Goal: Task Accomplishment & Management: Use online tool/utility

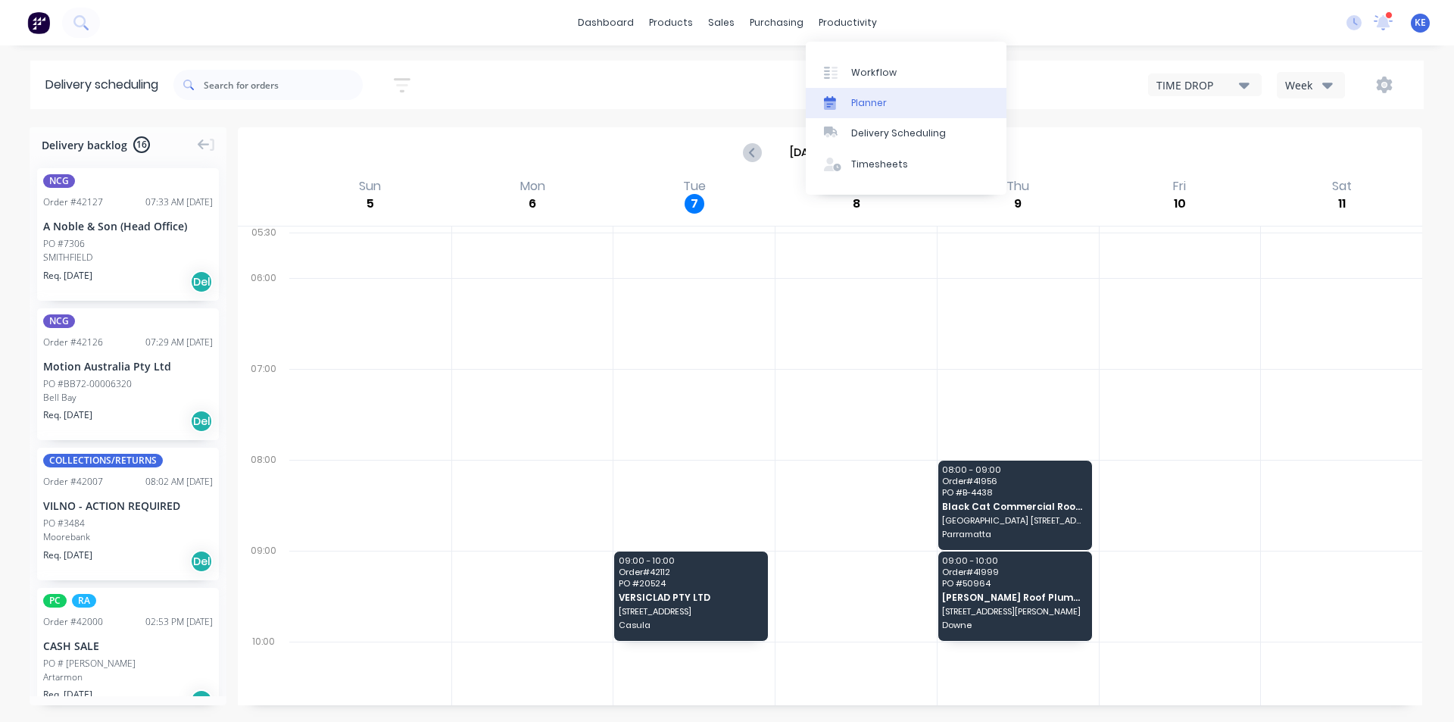
click at [867, 101] on div "Planner" at bounding box center [869, 103] width 36 height 14
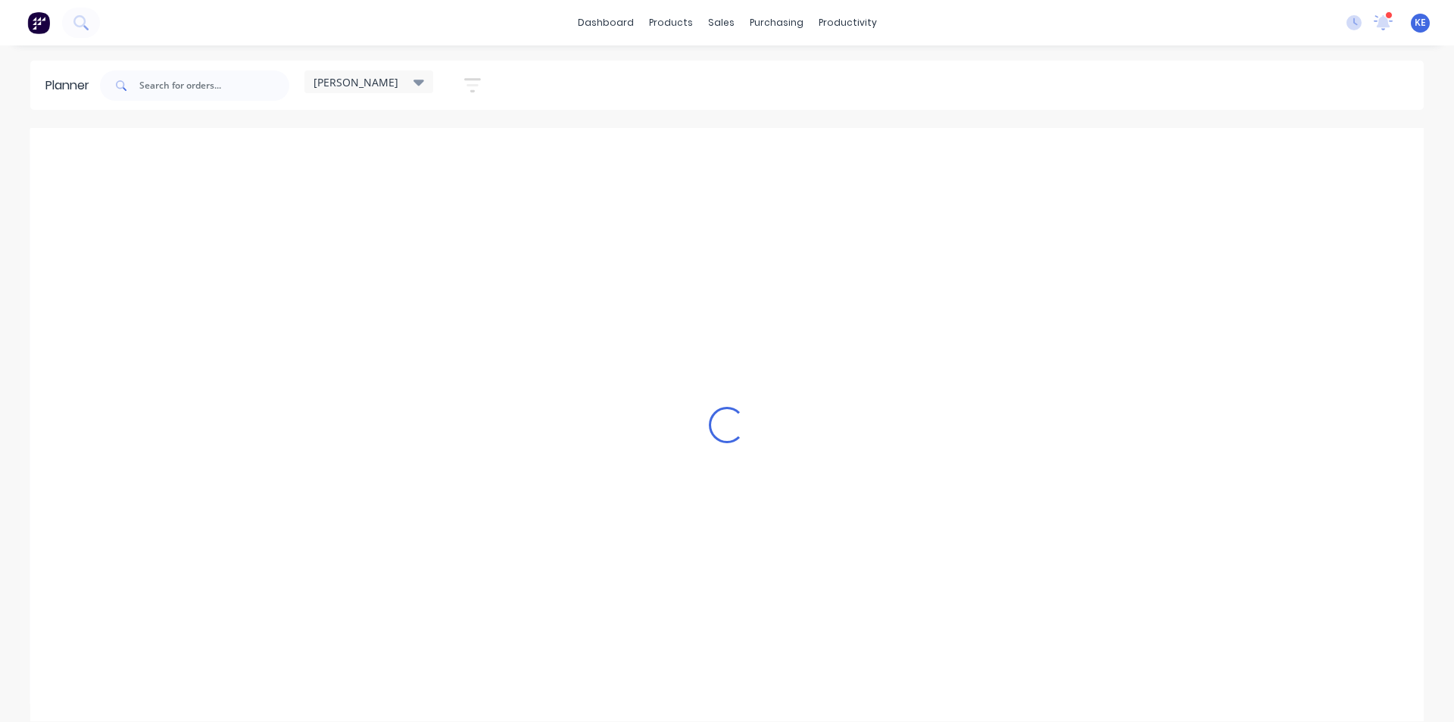
scroll to position [0, 1]
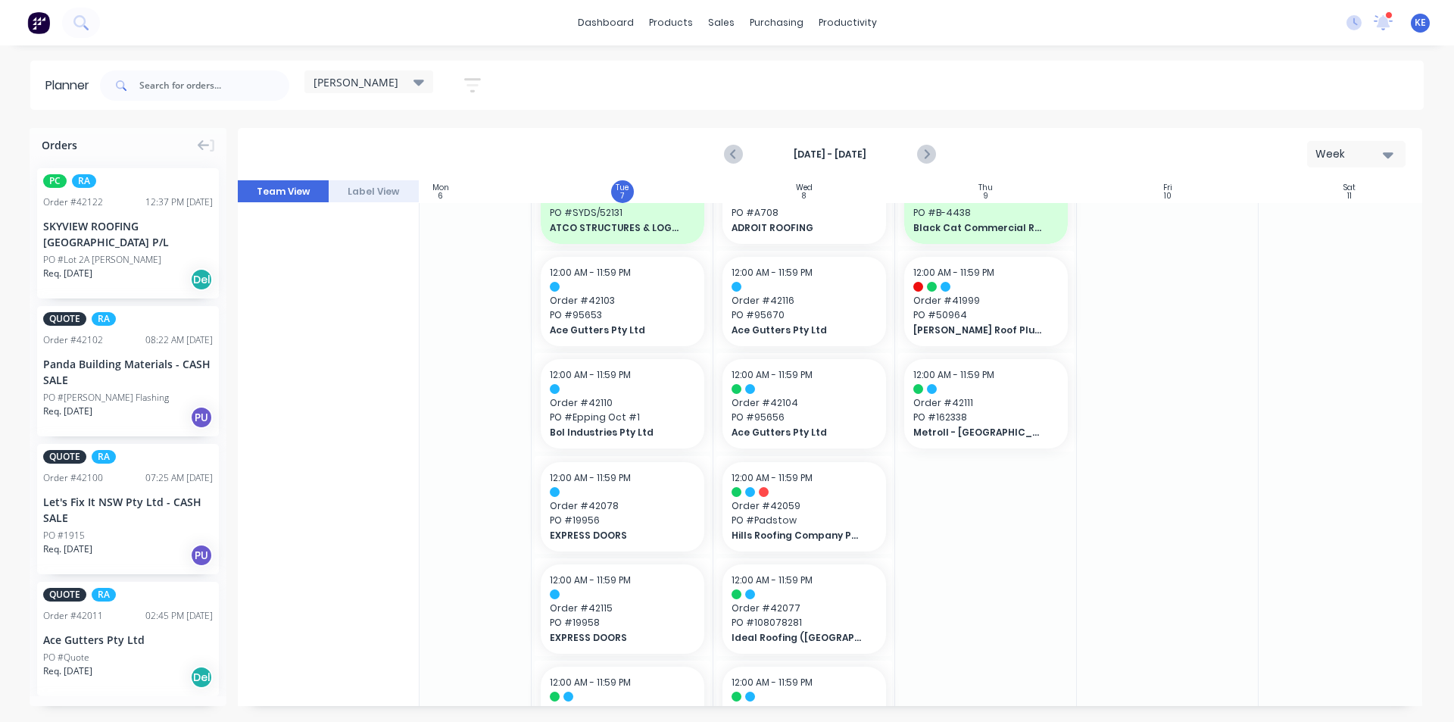
scroll to position [76, 251]
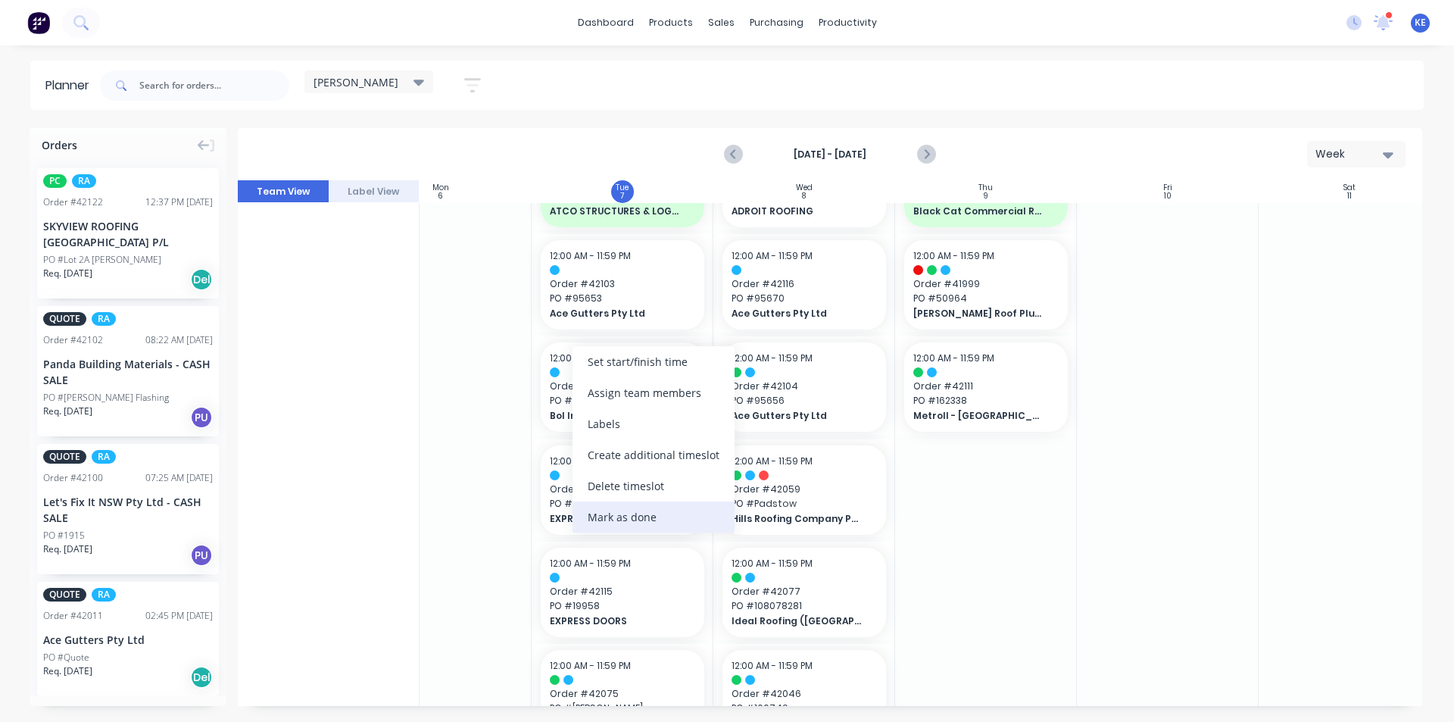
click at [578, 504] on div "Mark as done" at bounding box center [654, 516] width 162 height 31
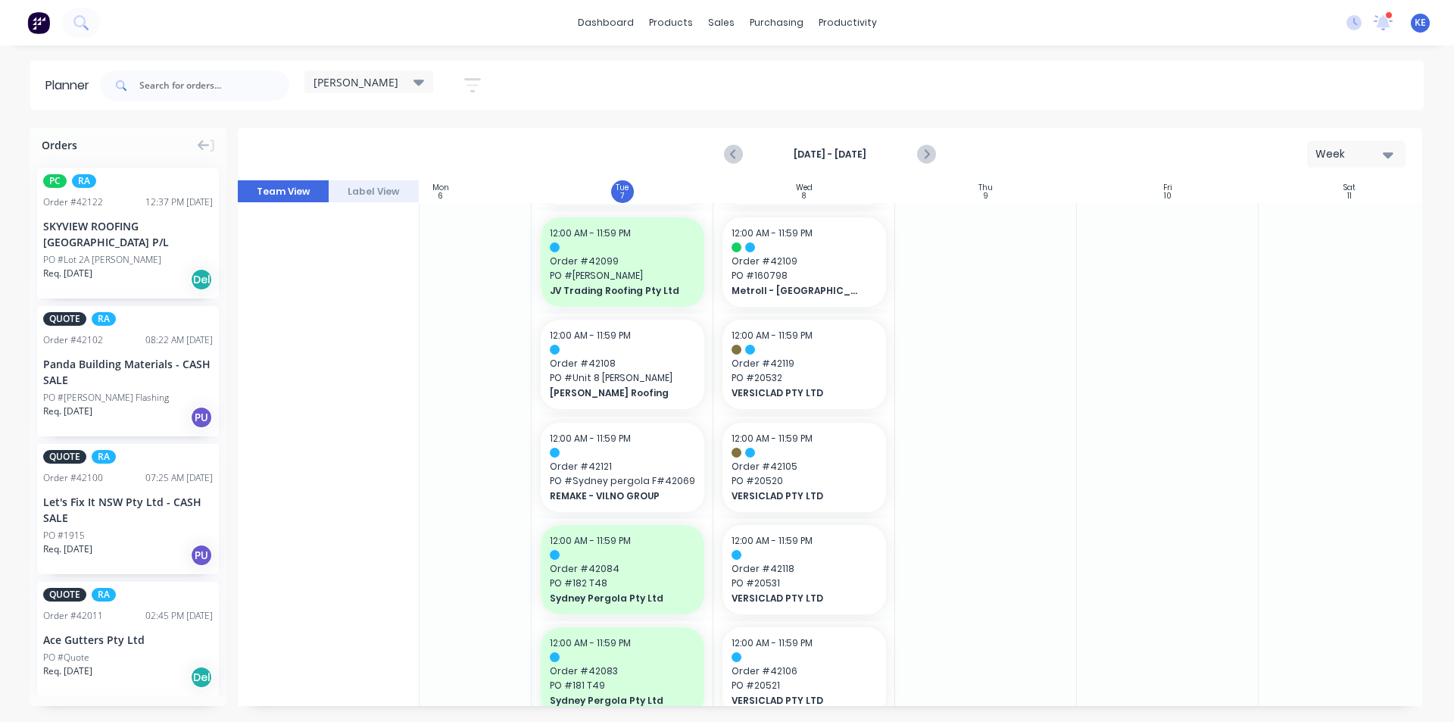
scroll to position [606, 251]
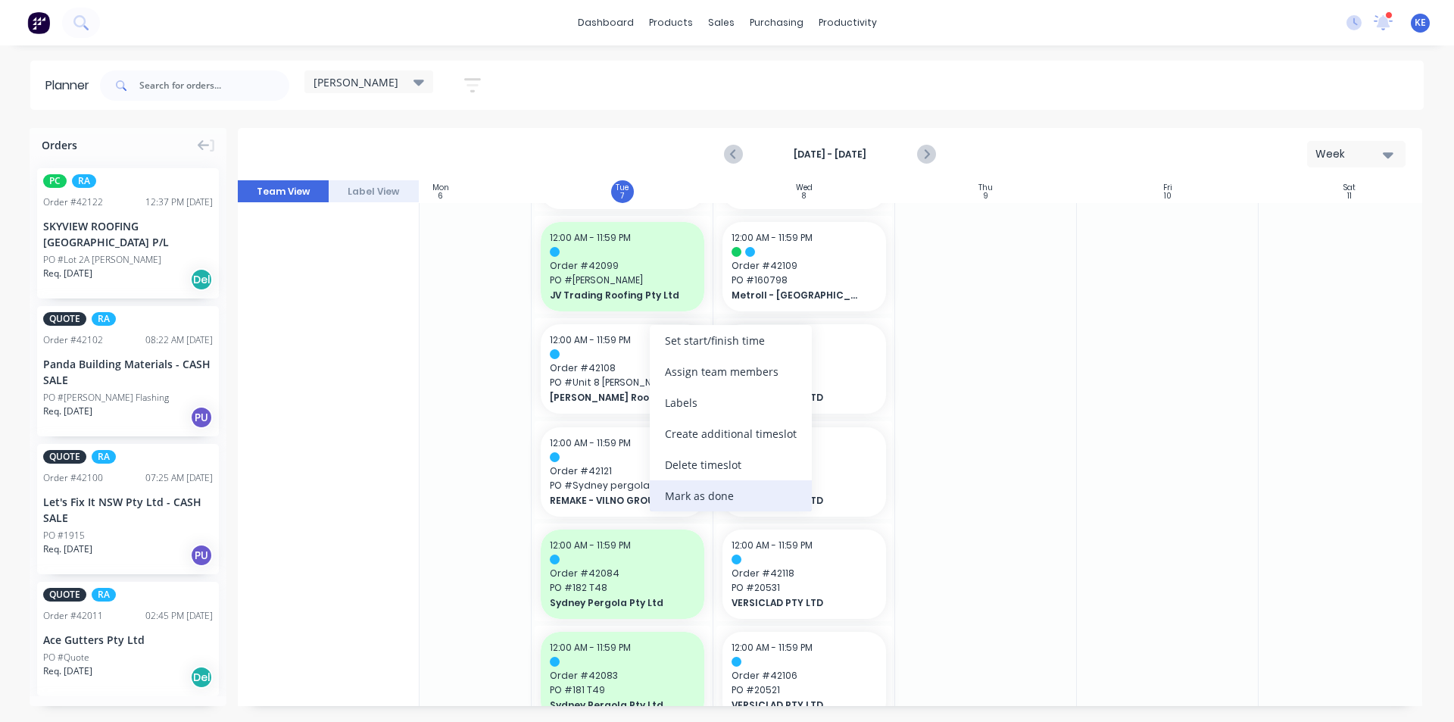
click at [666, 490] on div "Mark as done" at bounding box center [731, 495] width 162 height 31
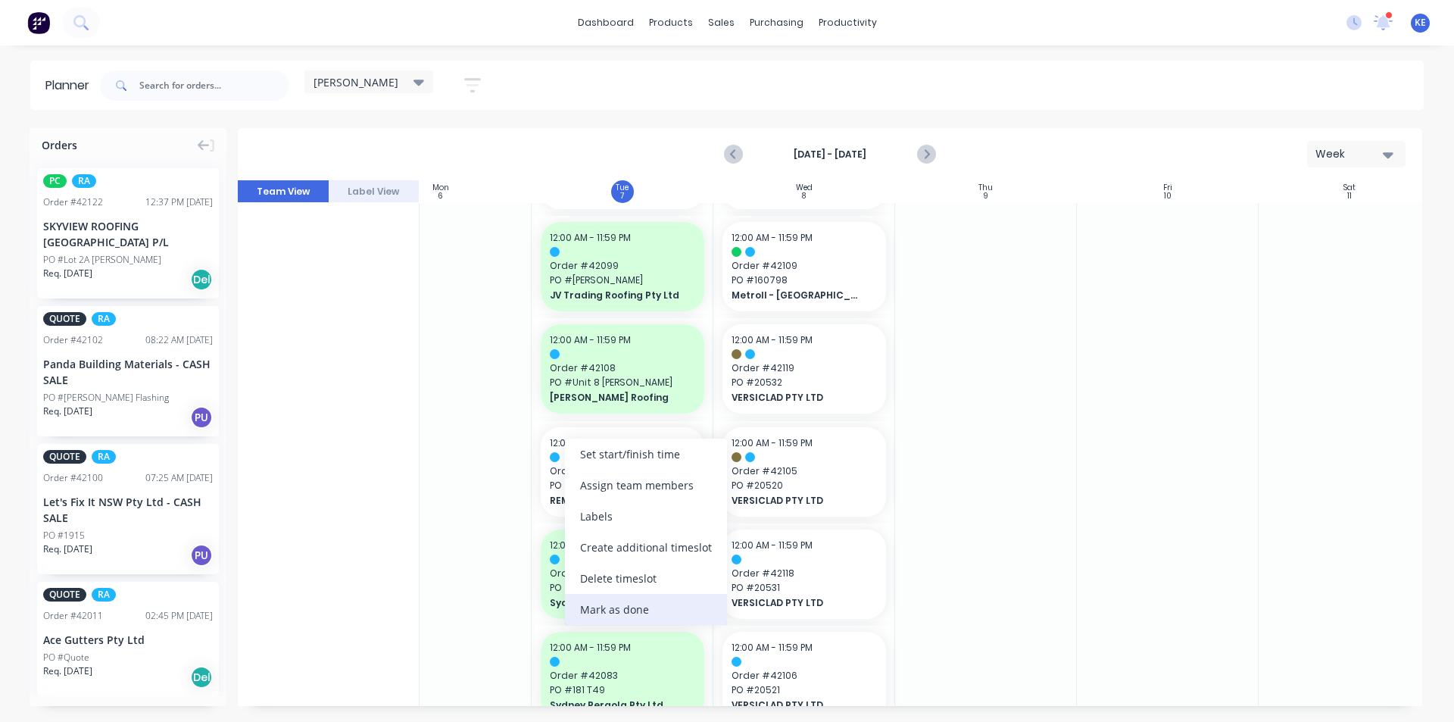
click at [628, 609] on div "Mark as done" at bounding box center [646, 609] width 162 height 31
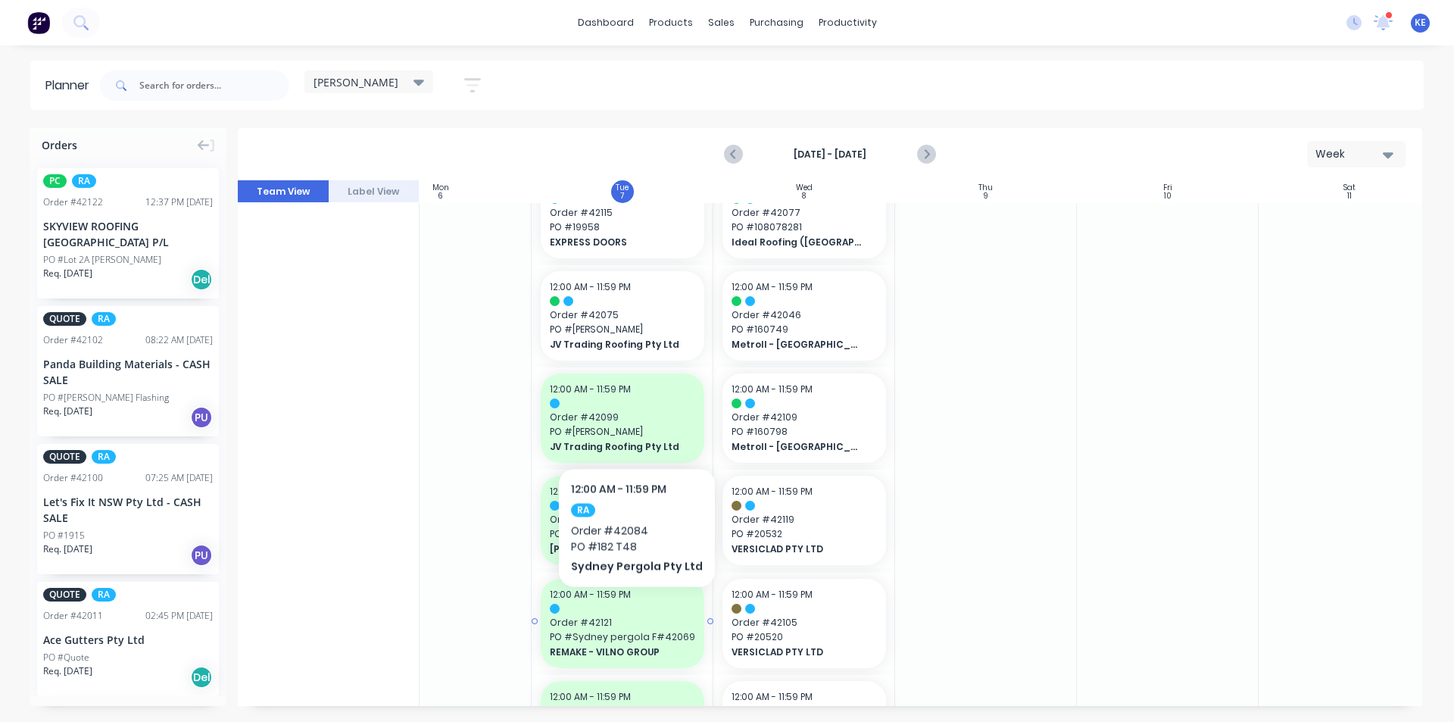
scroll to position [379, 251]
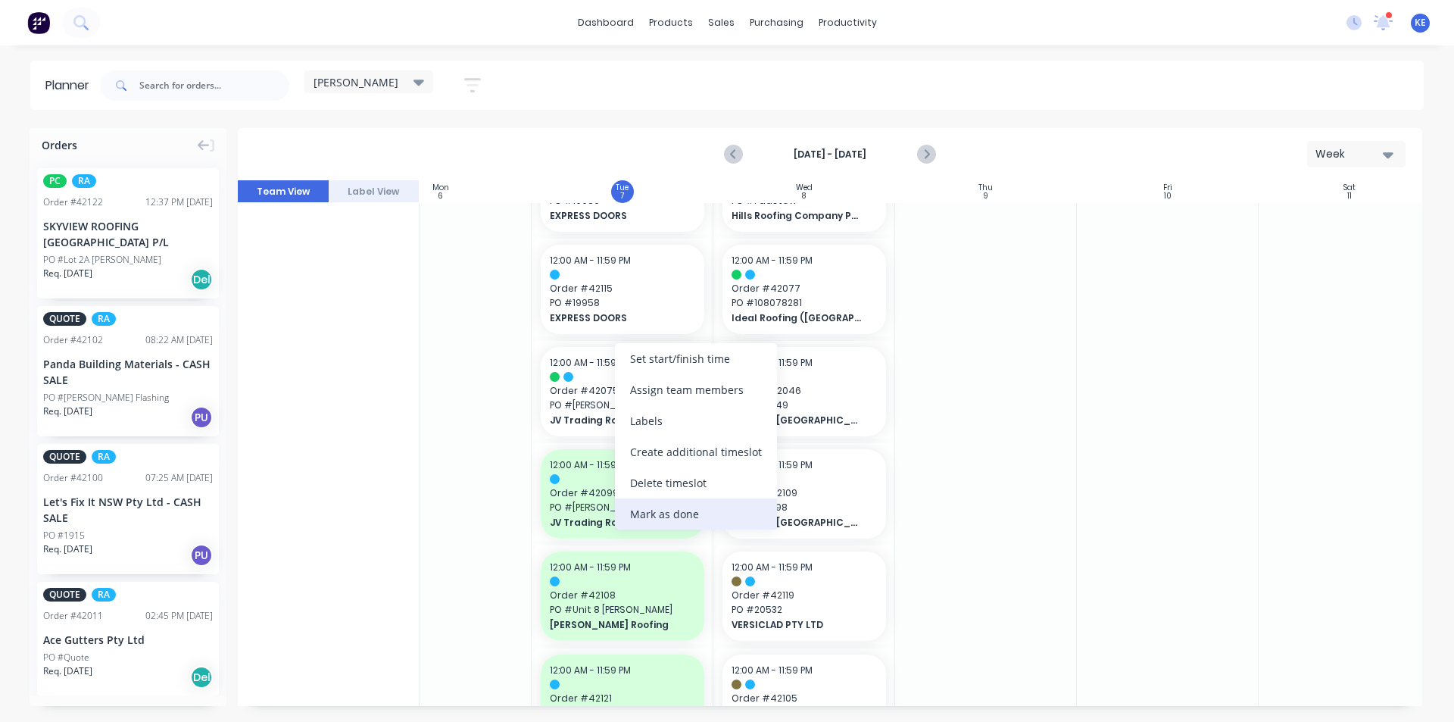
click at [633, 517] on div "Mark as done" at bounding box center [696, 513] width 162 height 31
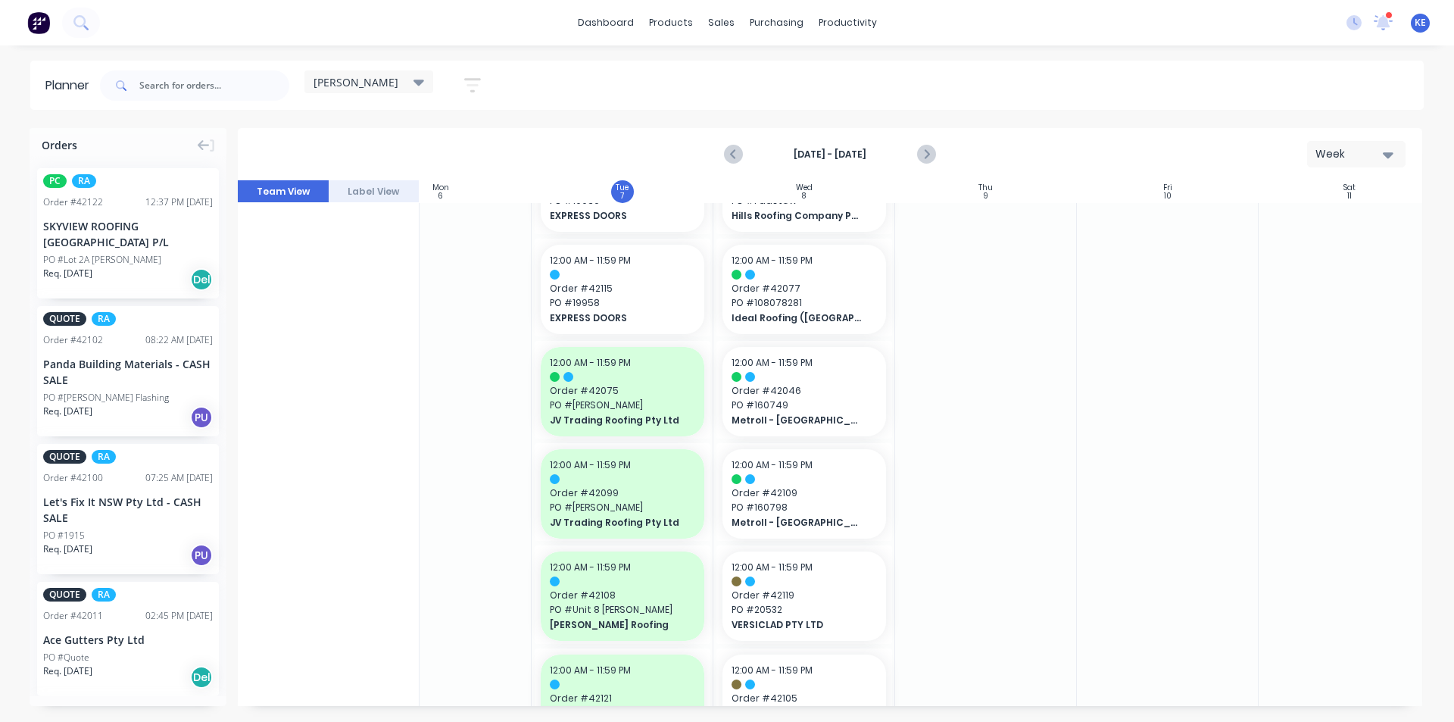
drag, startPoint x: 368, startPoint y: 515, endPoint x: 475, endPoint y: 504, distance: 107.3
click at [375, 510] on div "R RA PM Team" at bounding box center [329, 649] width 182 height 1651
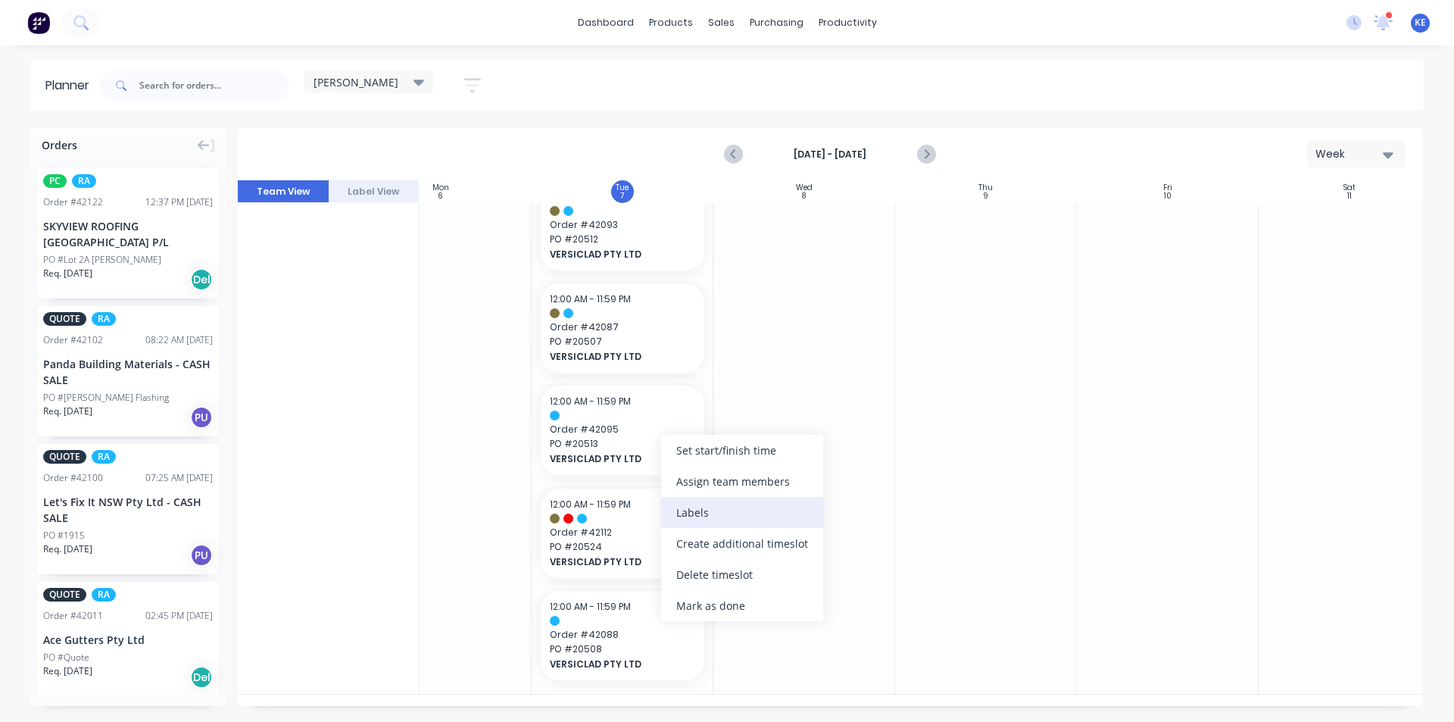
scroll to position [1154, 251]
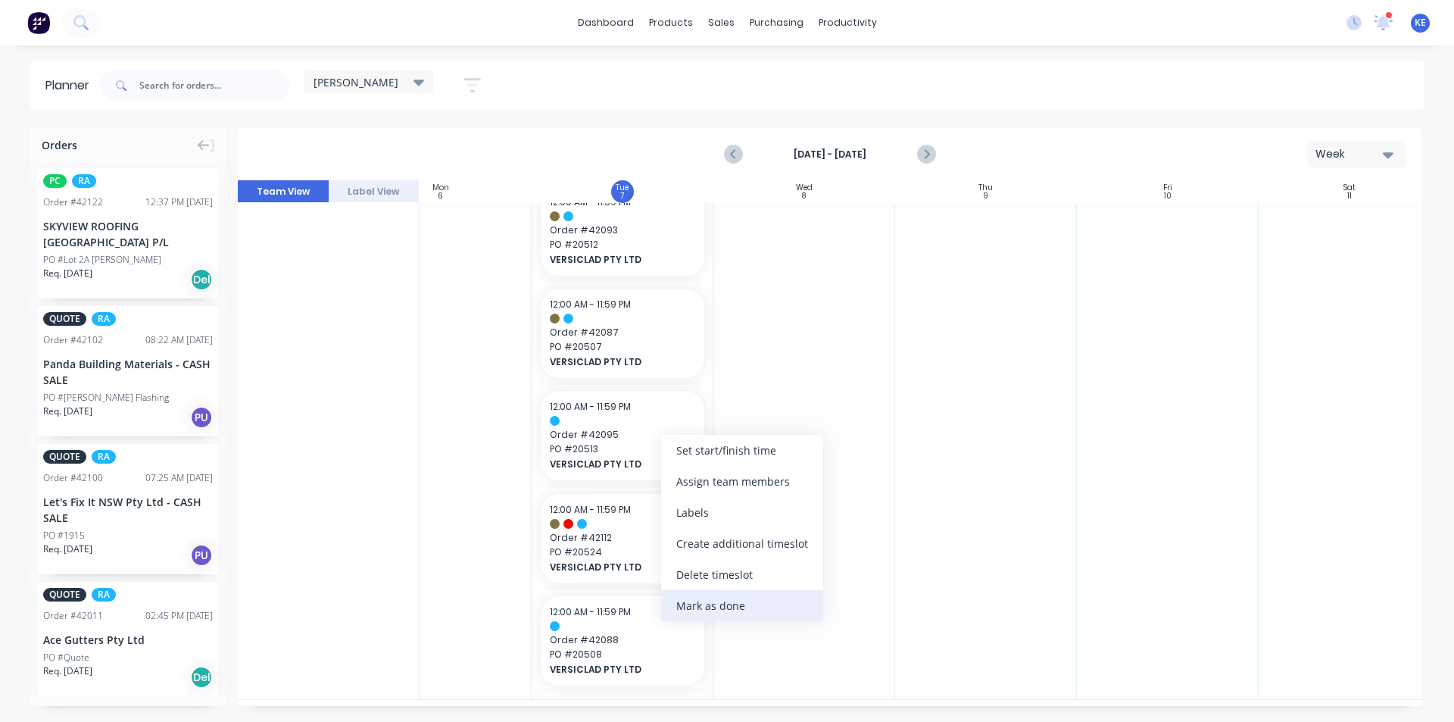
click at [763, 602] on div "Mark as done" at bounding box center [742, 605] width 162 height 31
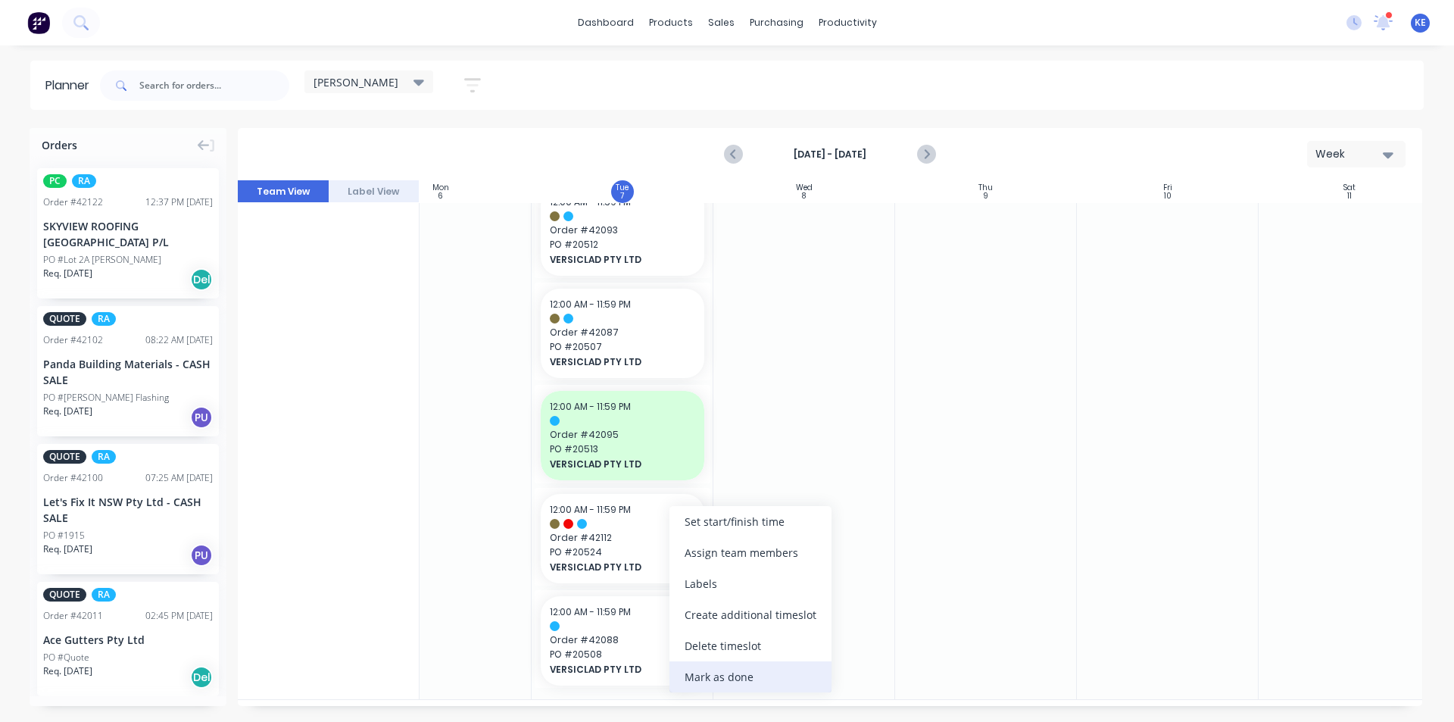
click at [790, 683] on div "Mark as done" at bounding box center [751, 676] width 162 height 31
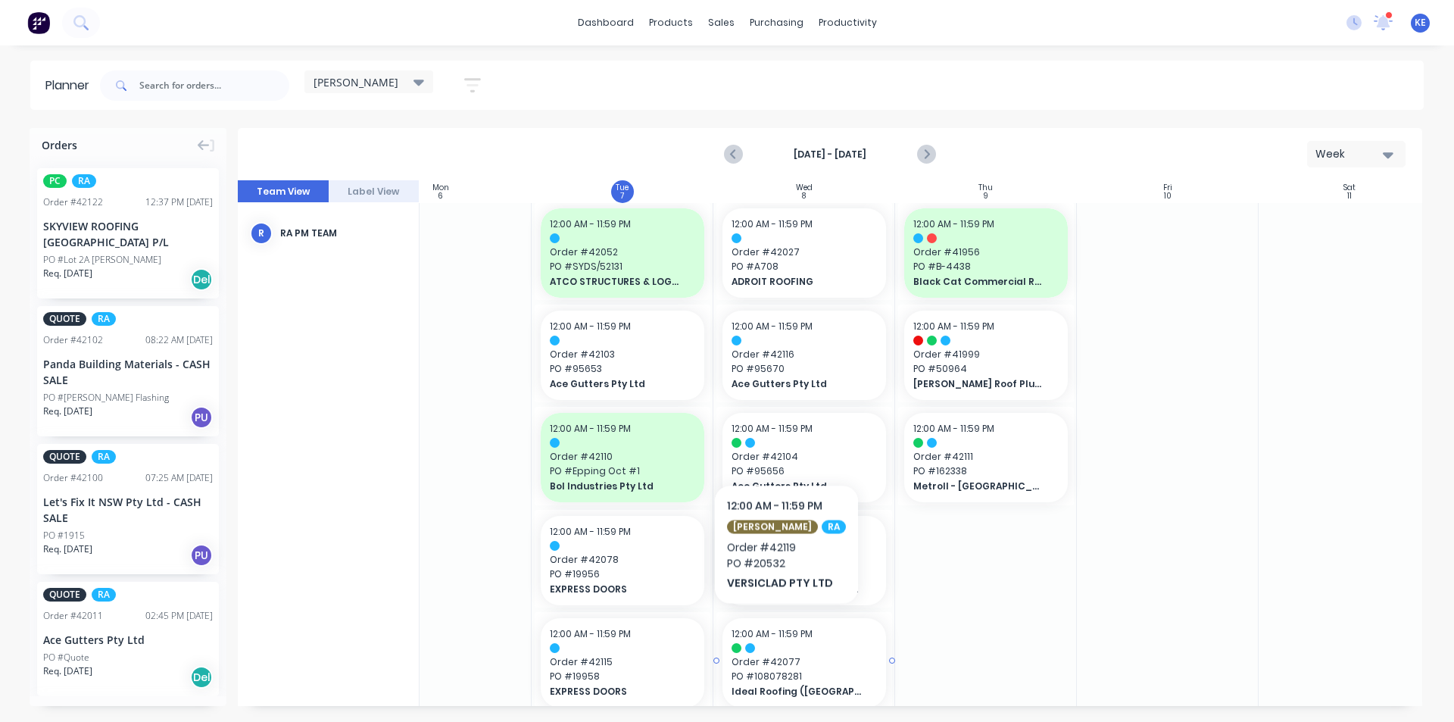
scroll to position [0, 251]
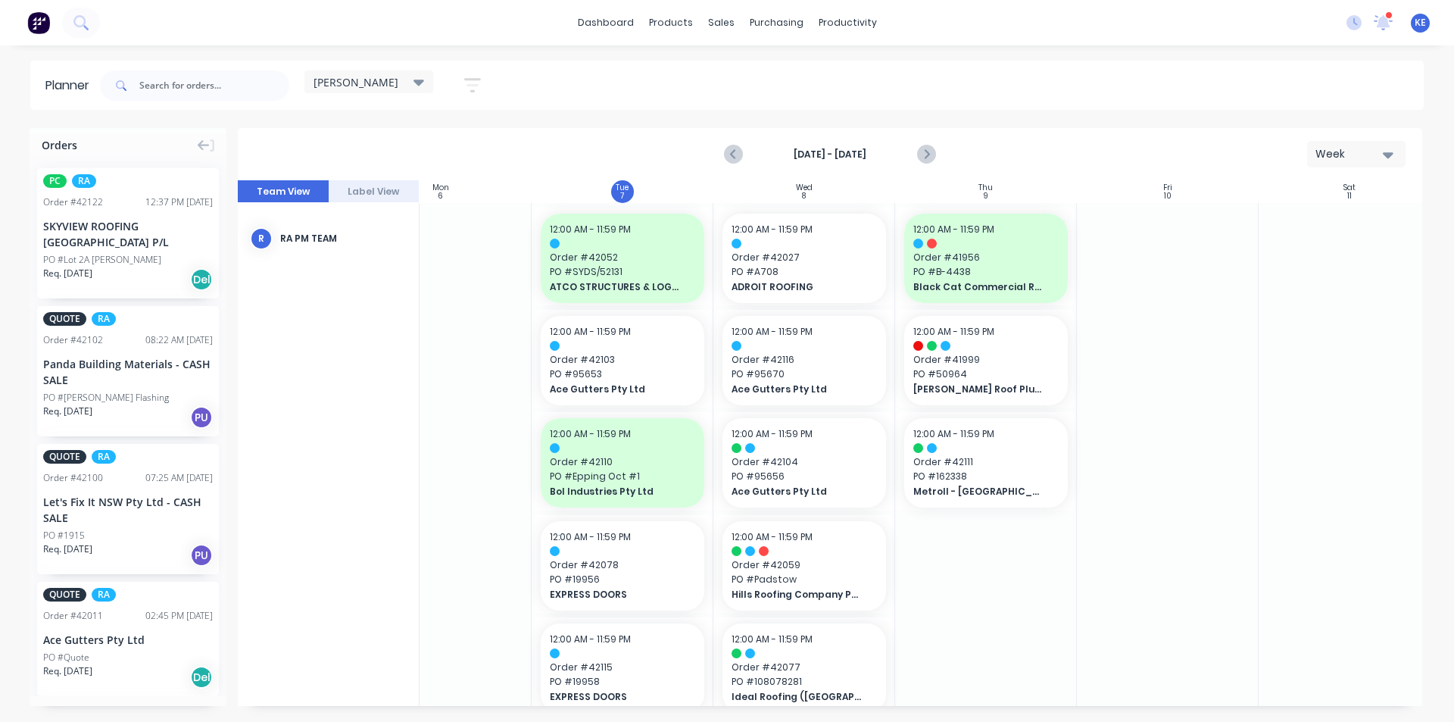
click at [856, 123] on link "Delivery Scheduling" at bounding box center [906, 133] width 201 height 30
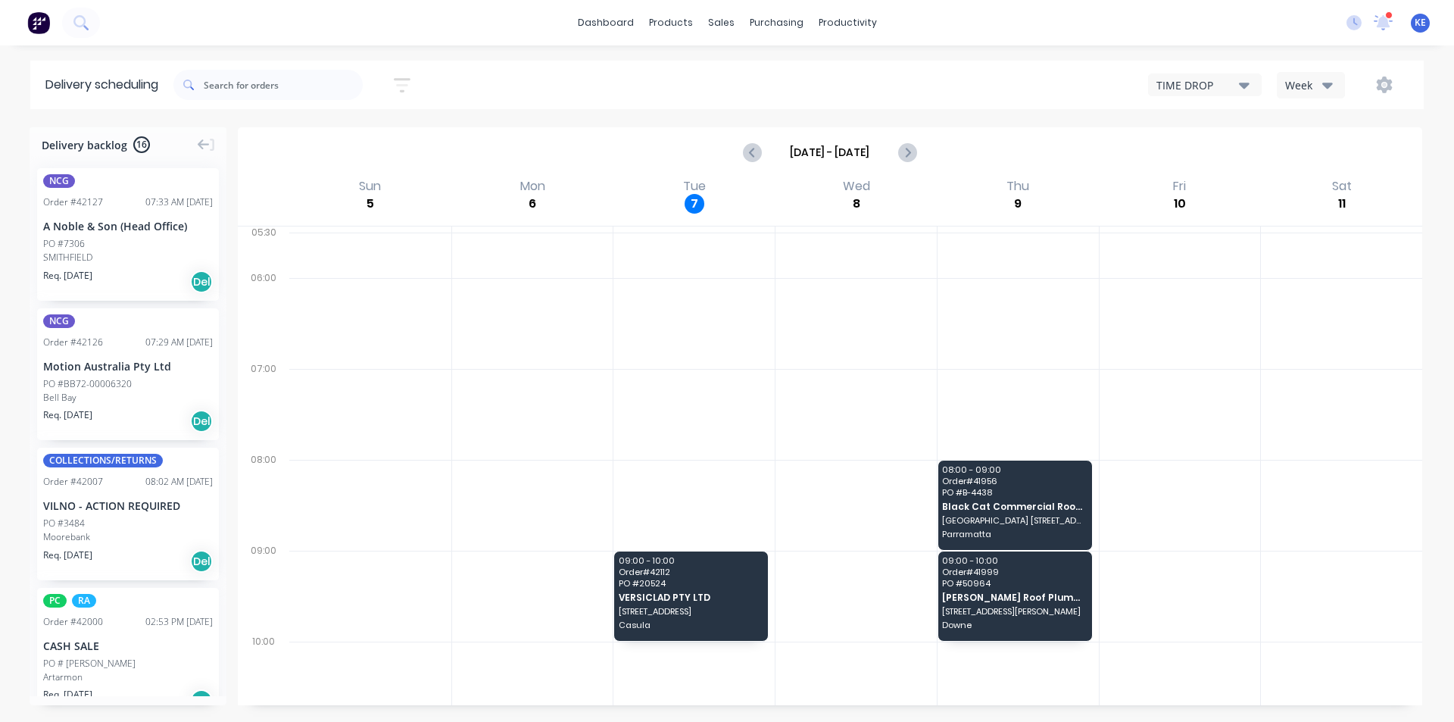
click at [1315, 84] on div "Week" at bounding box center [1307, 85] width 44 height 16
click at [1313, 148] on div "Vehicle" at bounding box center [1353, 155] width 150 height 30
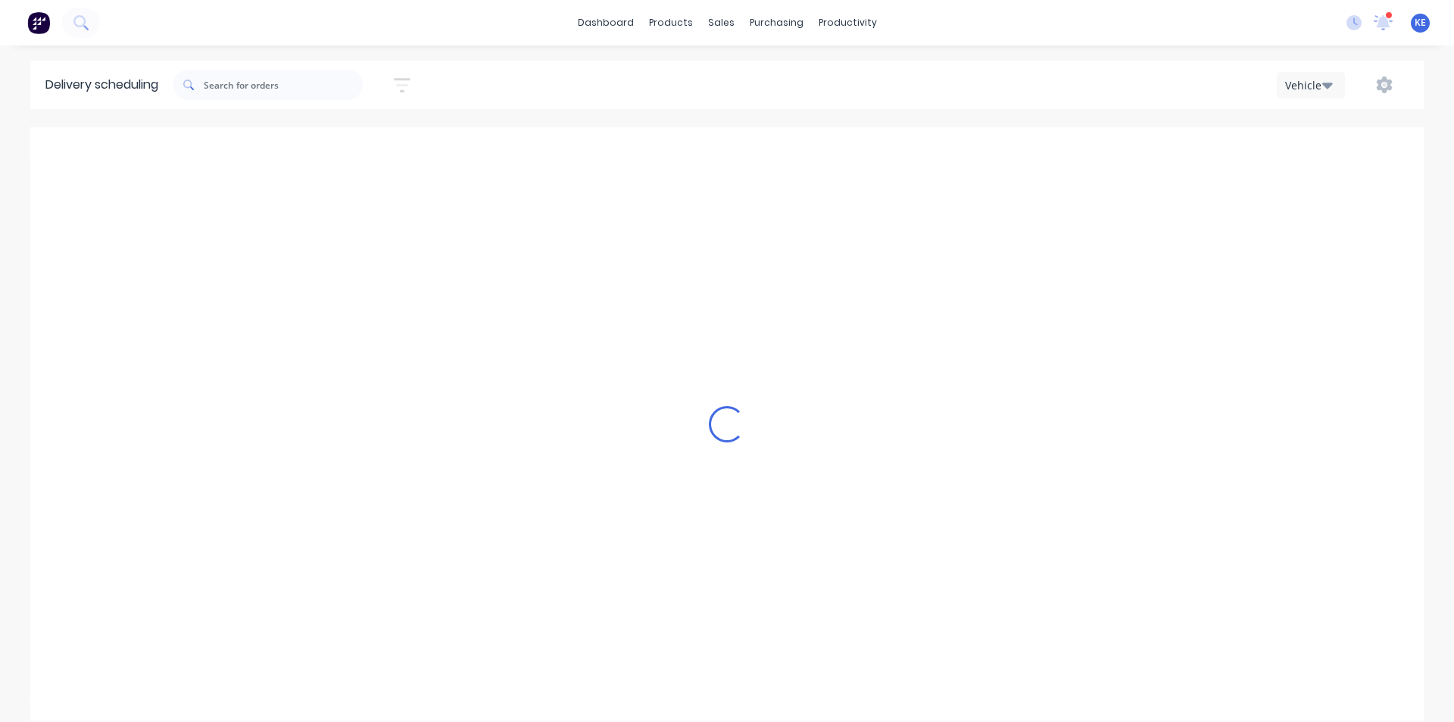
scroll to position [0, 1]
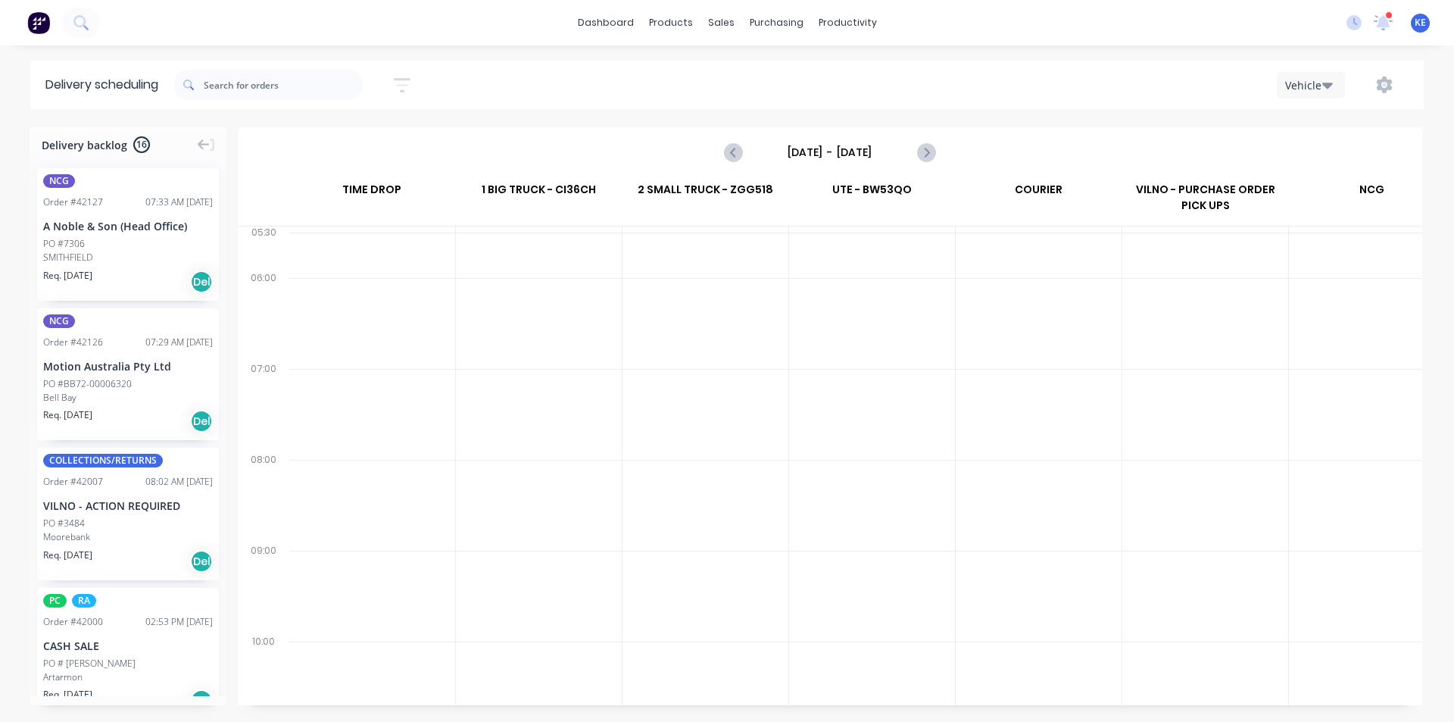
click at [879, 147] on input "[DATE] - [DATE]" at bounding box center [830, 152] width 150 height 23
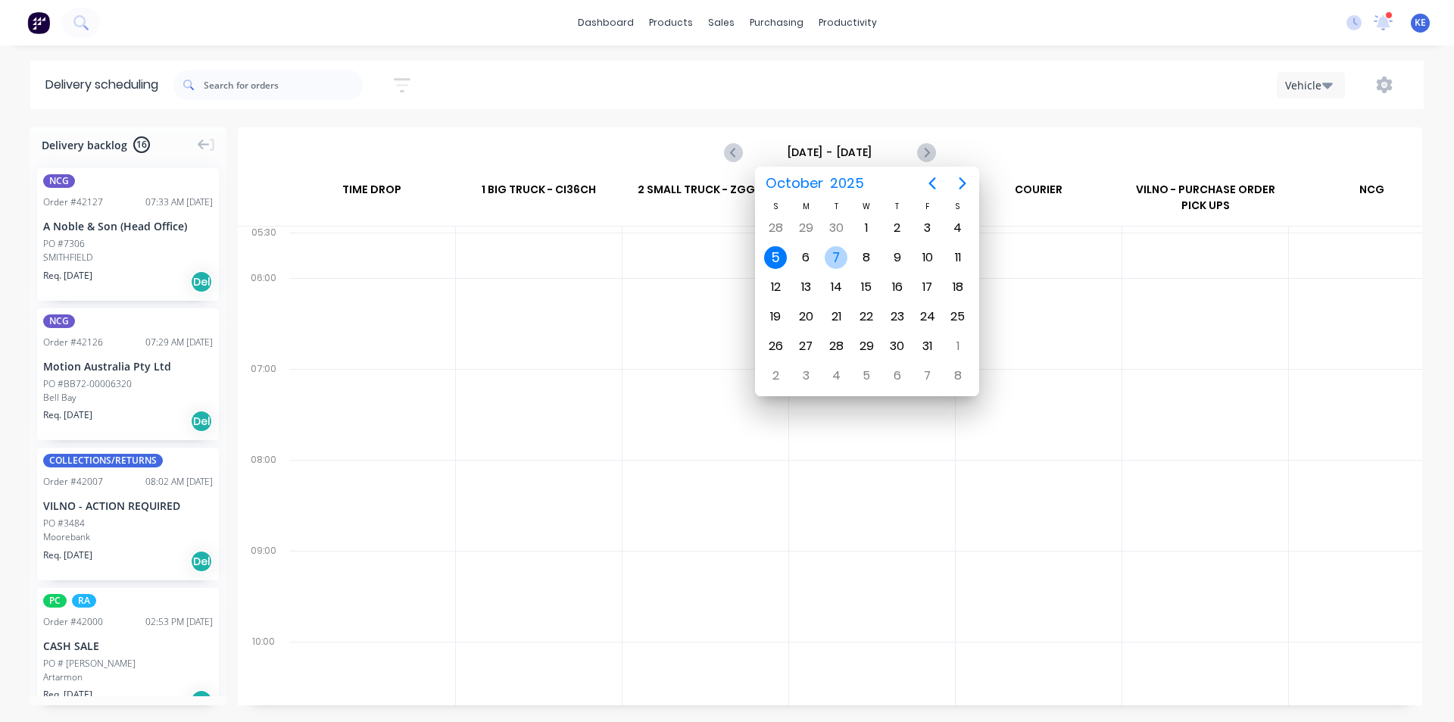
click at [832, 242] on div "7" at bounding box center [836, 257] width 30 height 30
type input "[DATE] - [DATE]"
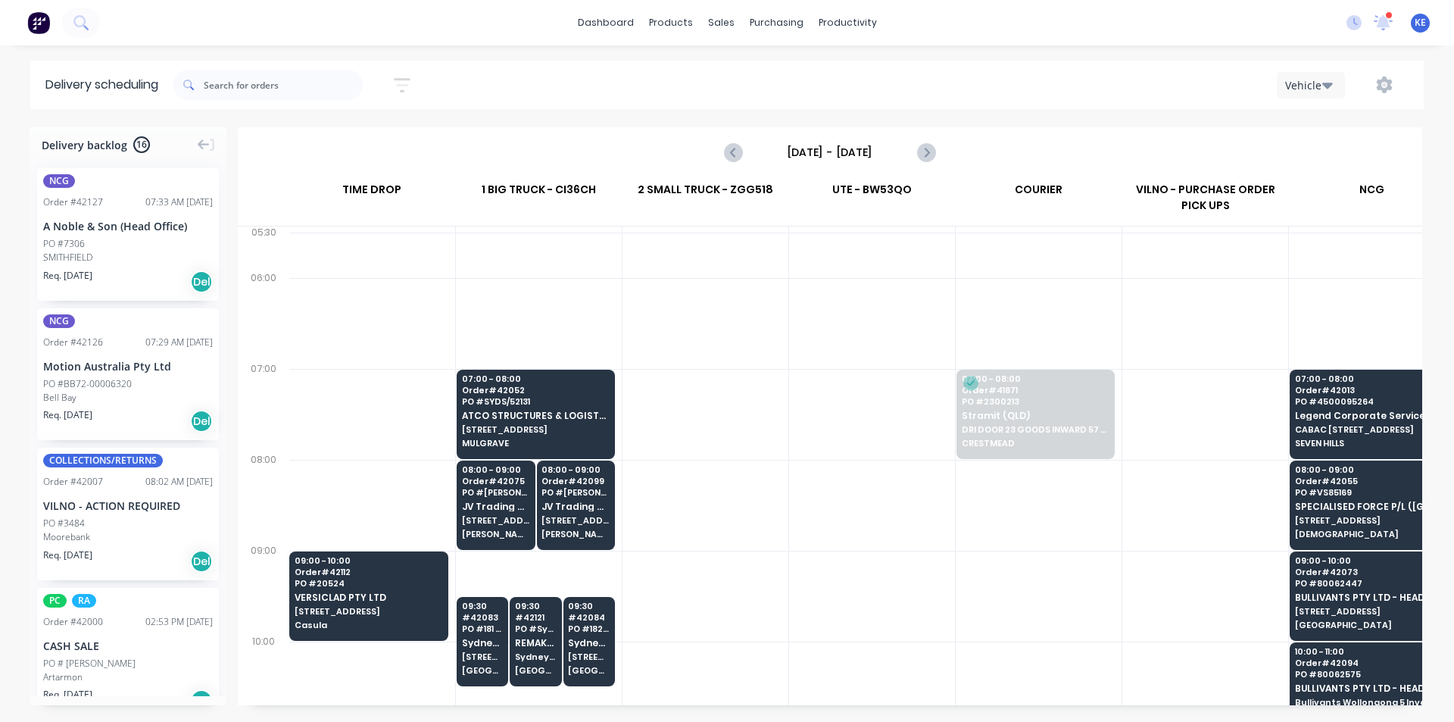
click at [788, 551] on div at bounding box center [706, 596] width 166 height 91
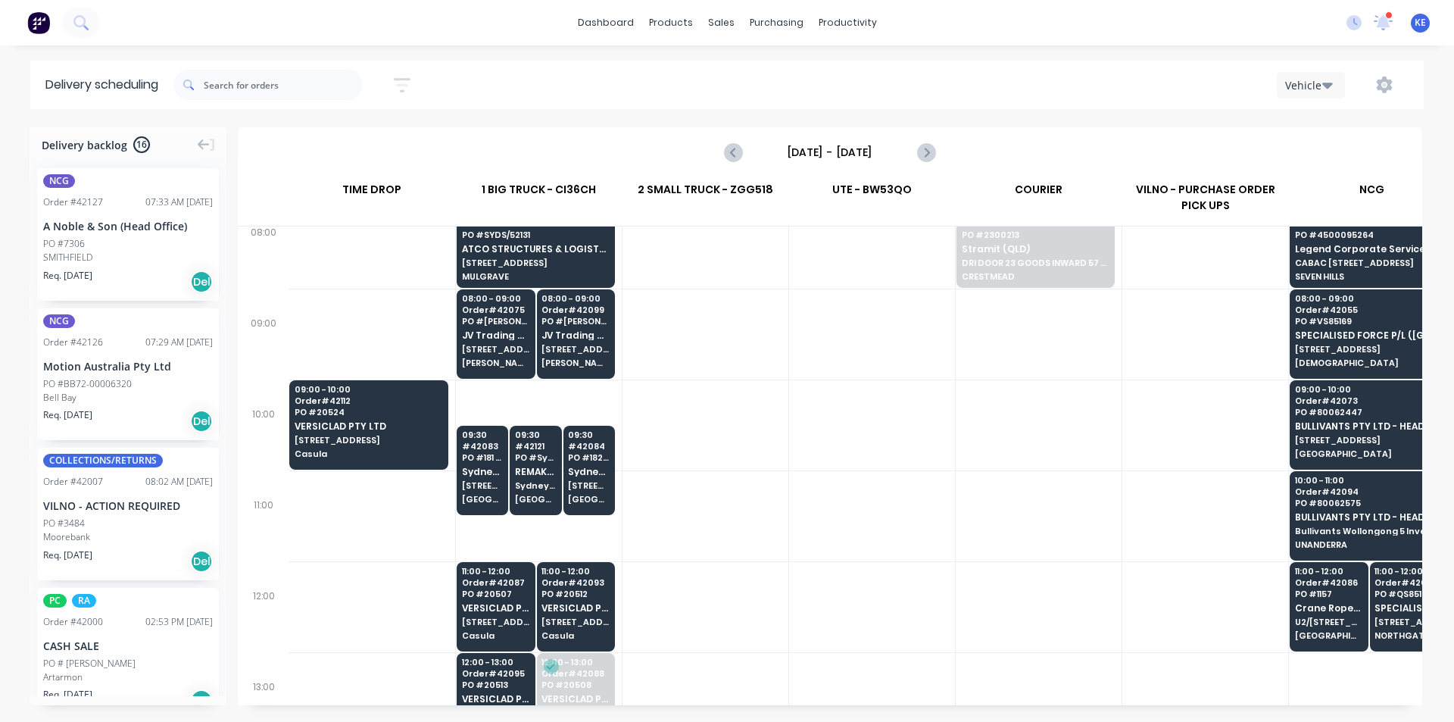
scroll to position [227, 1]
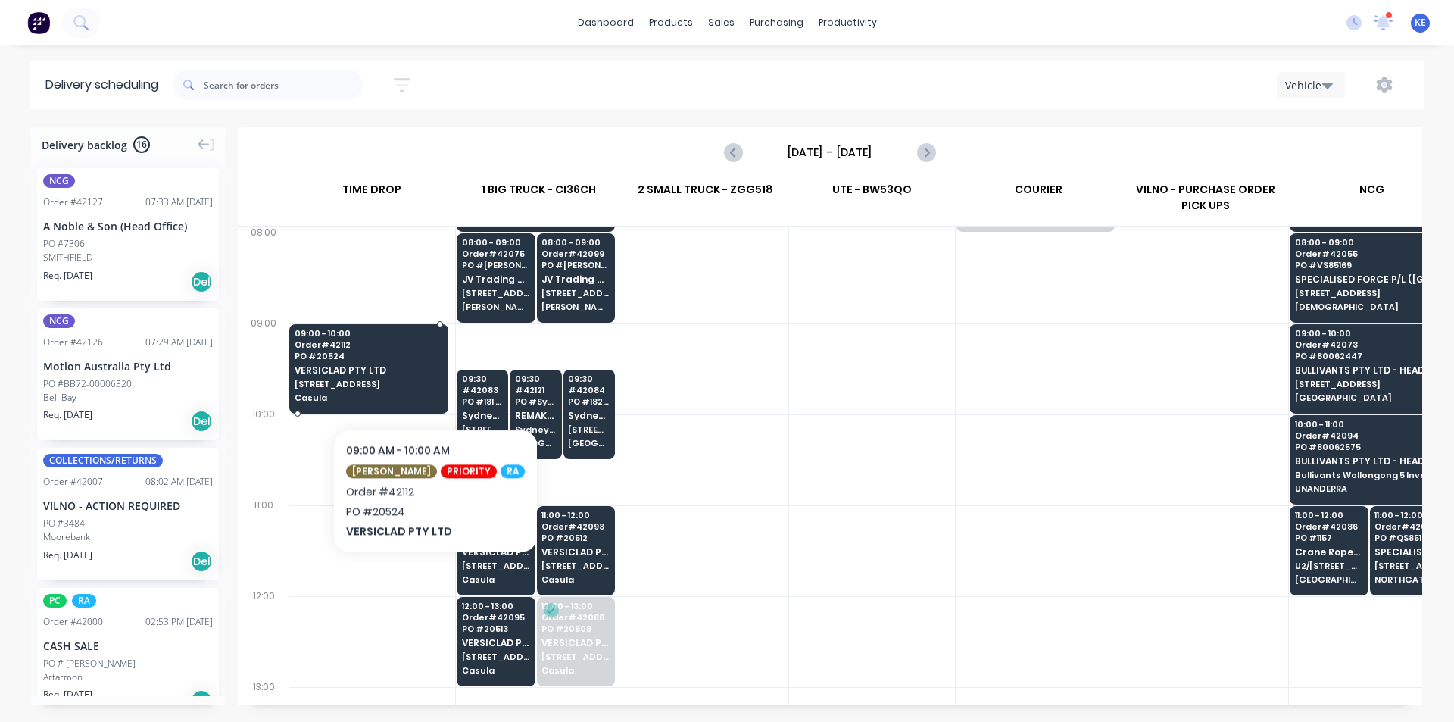
click at [420, 386] on span "[STREET_ADDRESS]" at bounding box center [369, 383] width 148 height 9
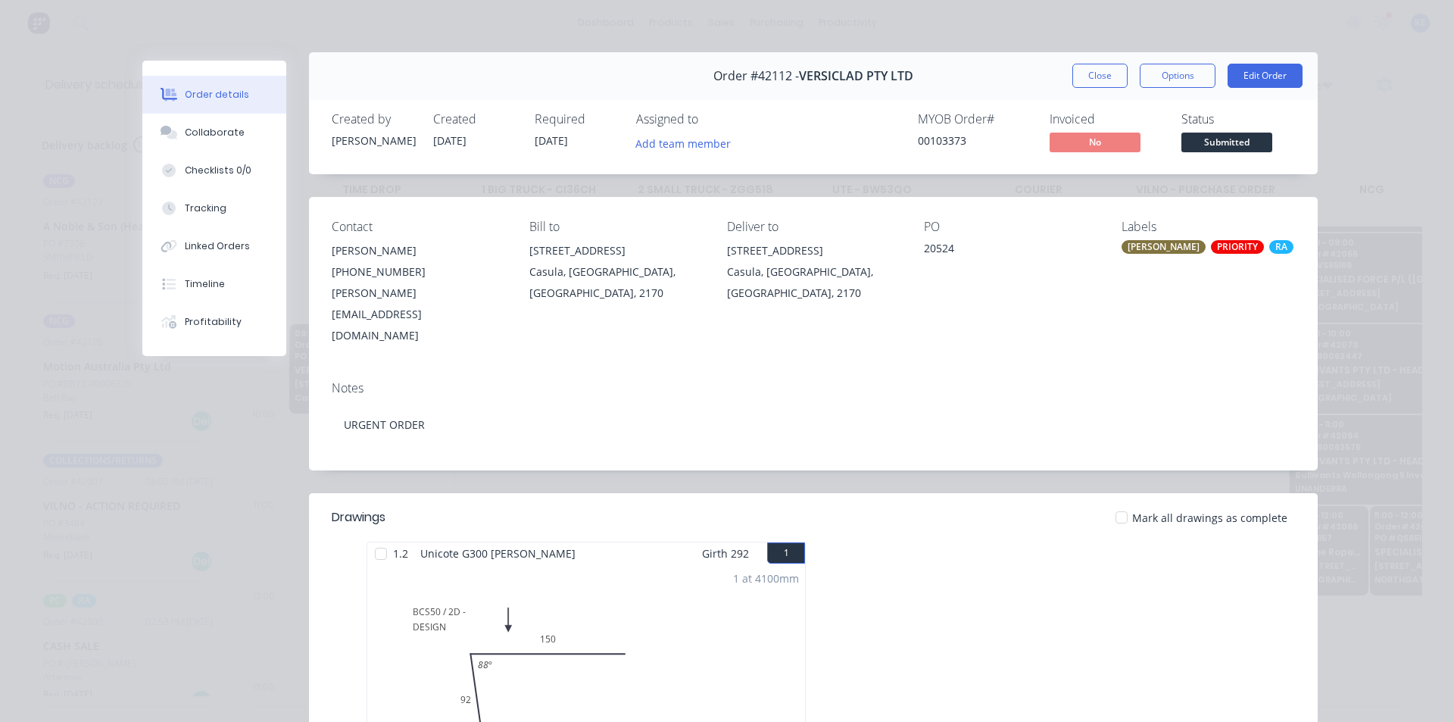
scroll to position [0, 0]
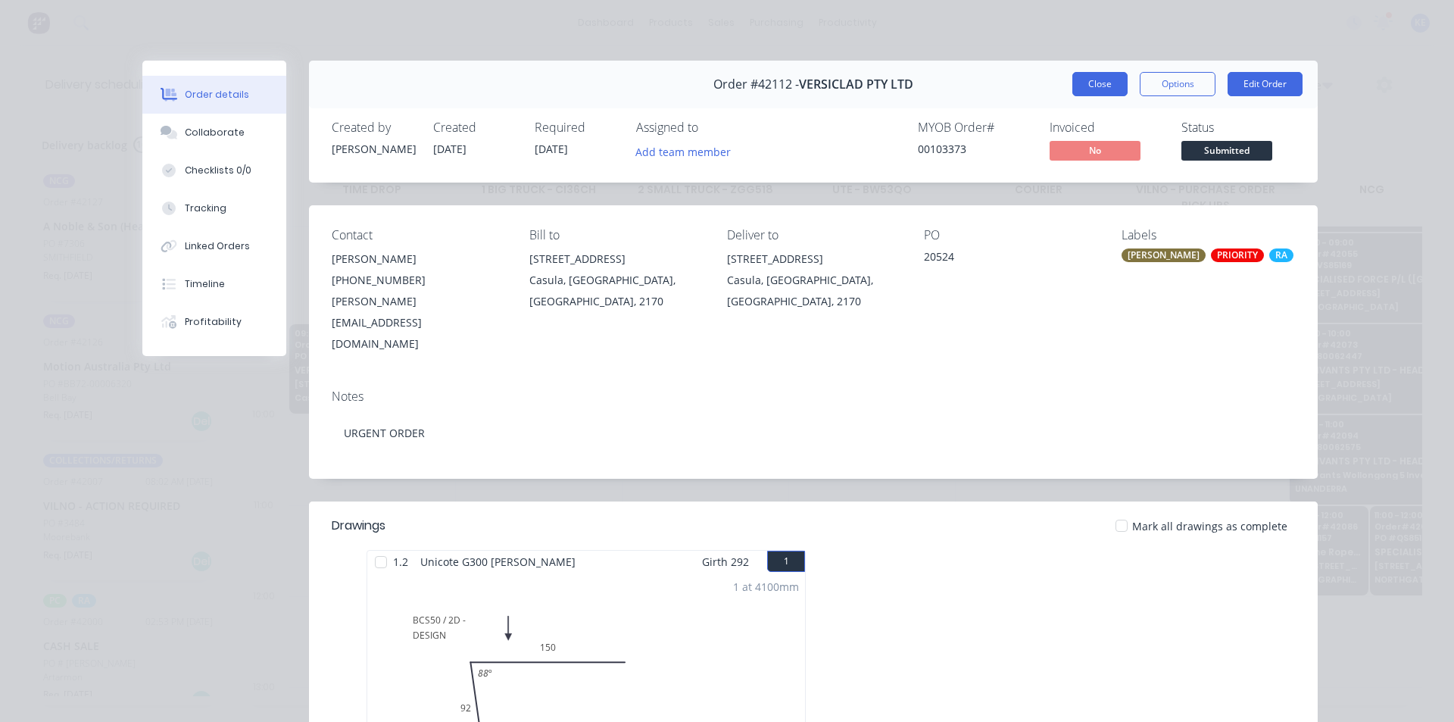
click at [1081, 89] on button "Close" at bounding box center [1100, 84] width 55 height 24
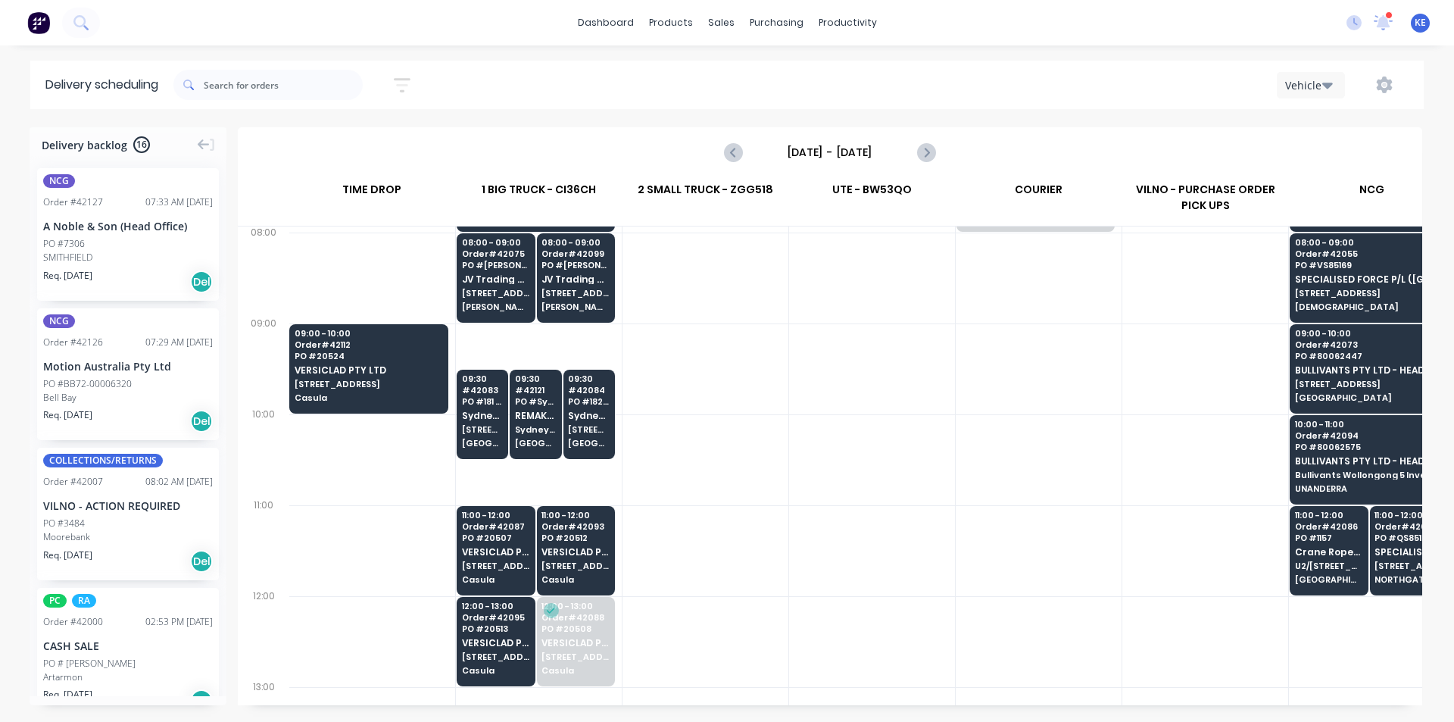
click at [986, 483] on div at bounding box center [1039, 459] width 166 height 91
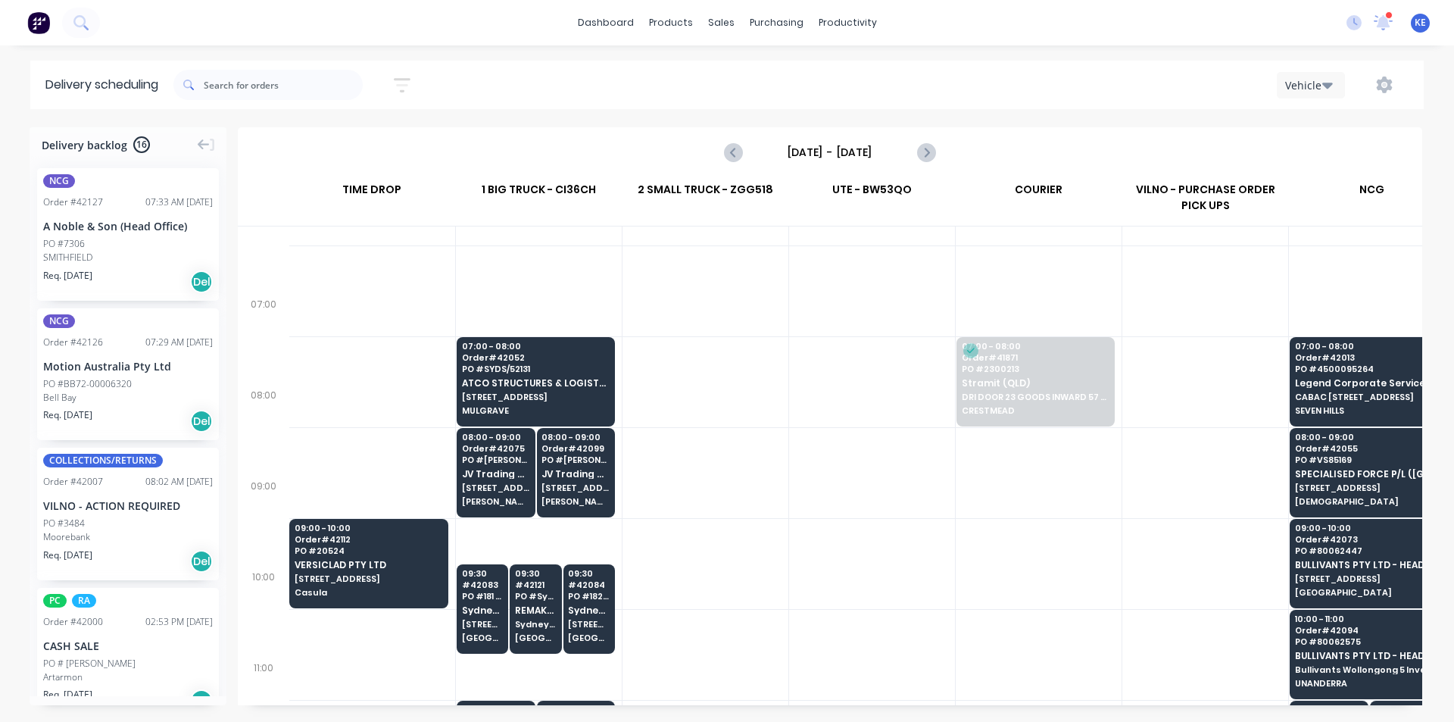
scroll to position [0, 1]
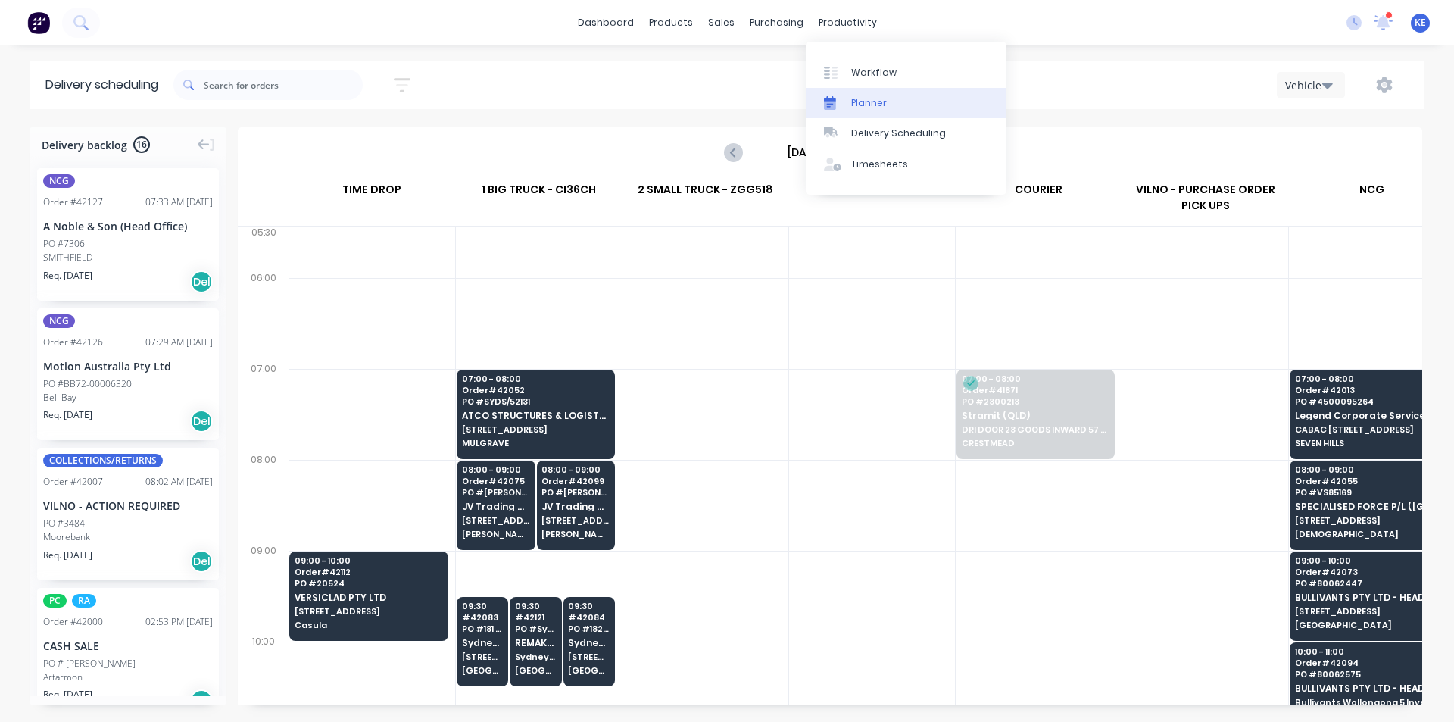
click at [882, 102] on div "Planner" at bounding box center [869, 103] width 36 height 14
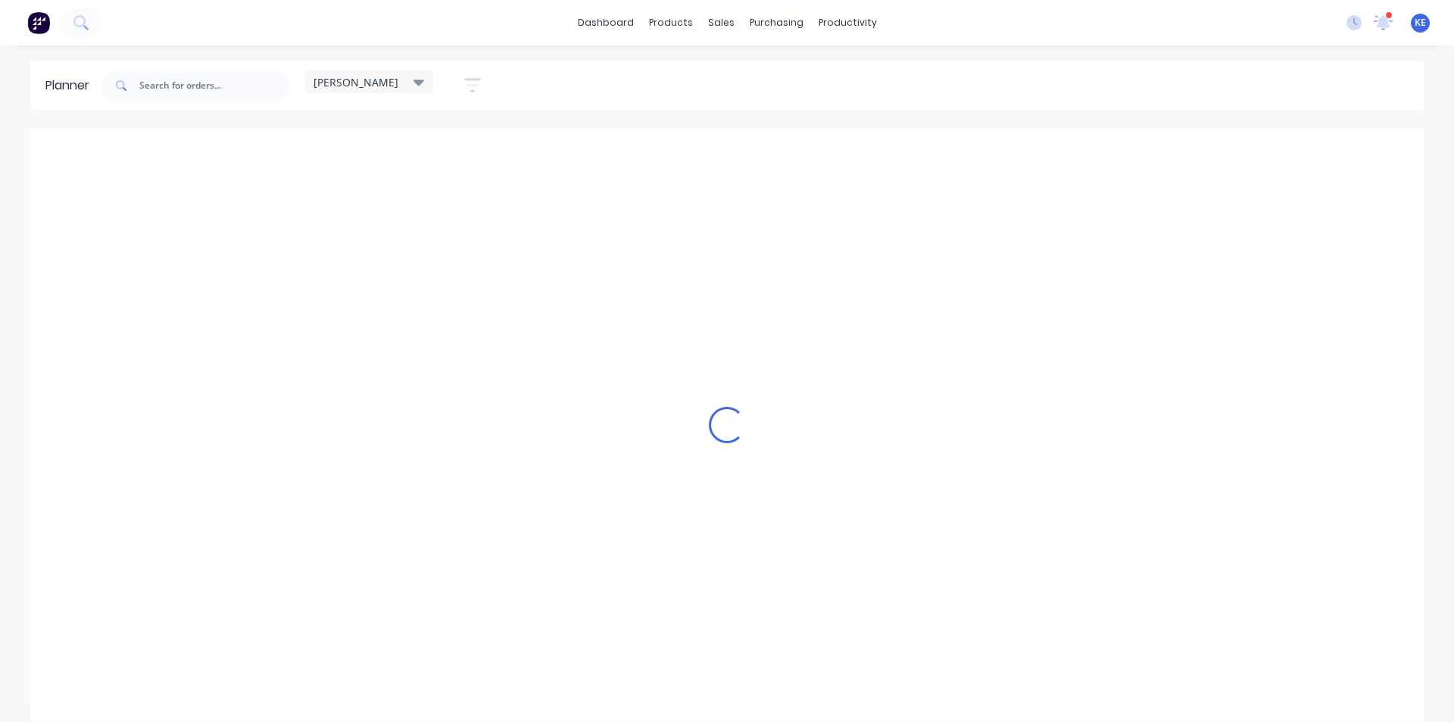
scroll to position [0, 1]
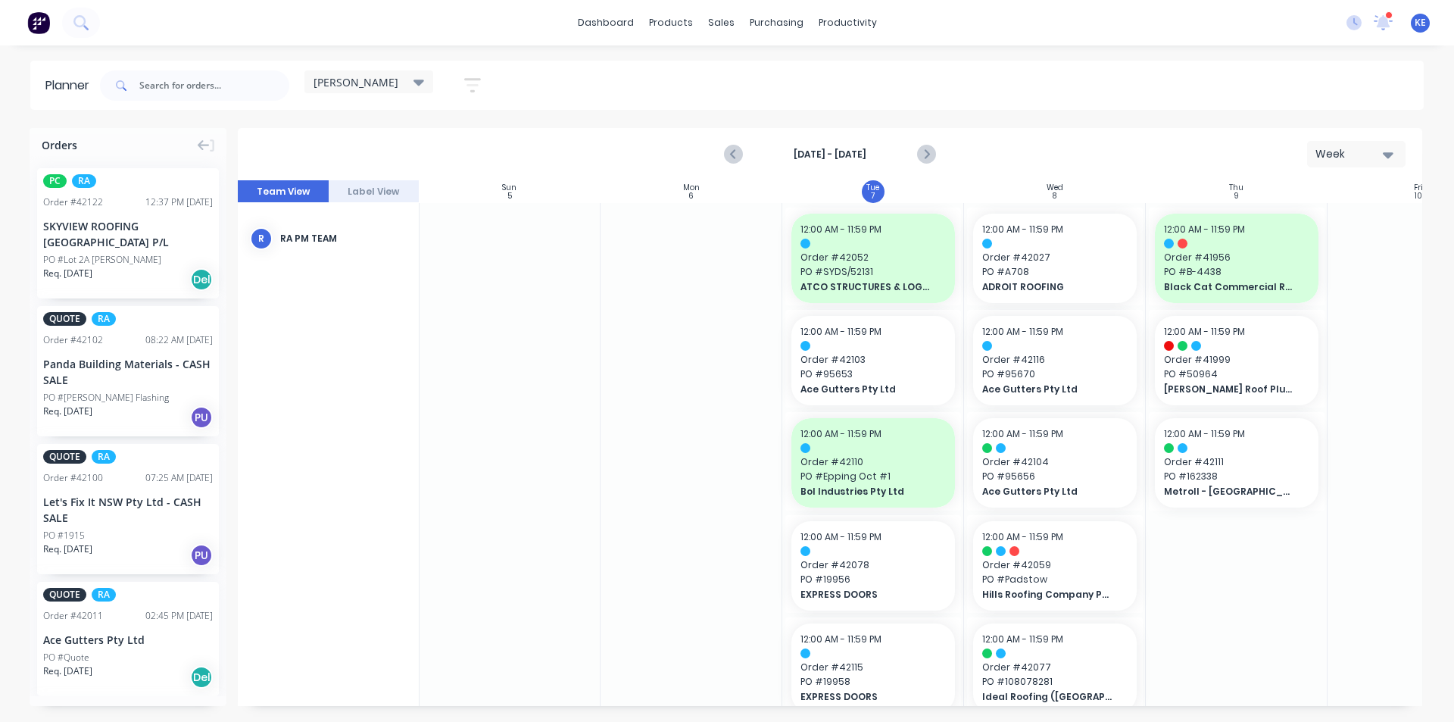
click at [472, 75] on button "button" at bounding box center [472, 85] width 48 height 30
click at [445, 141] on div "Show/Hide users" at bounding box center [392, 142] width 105 height 16
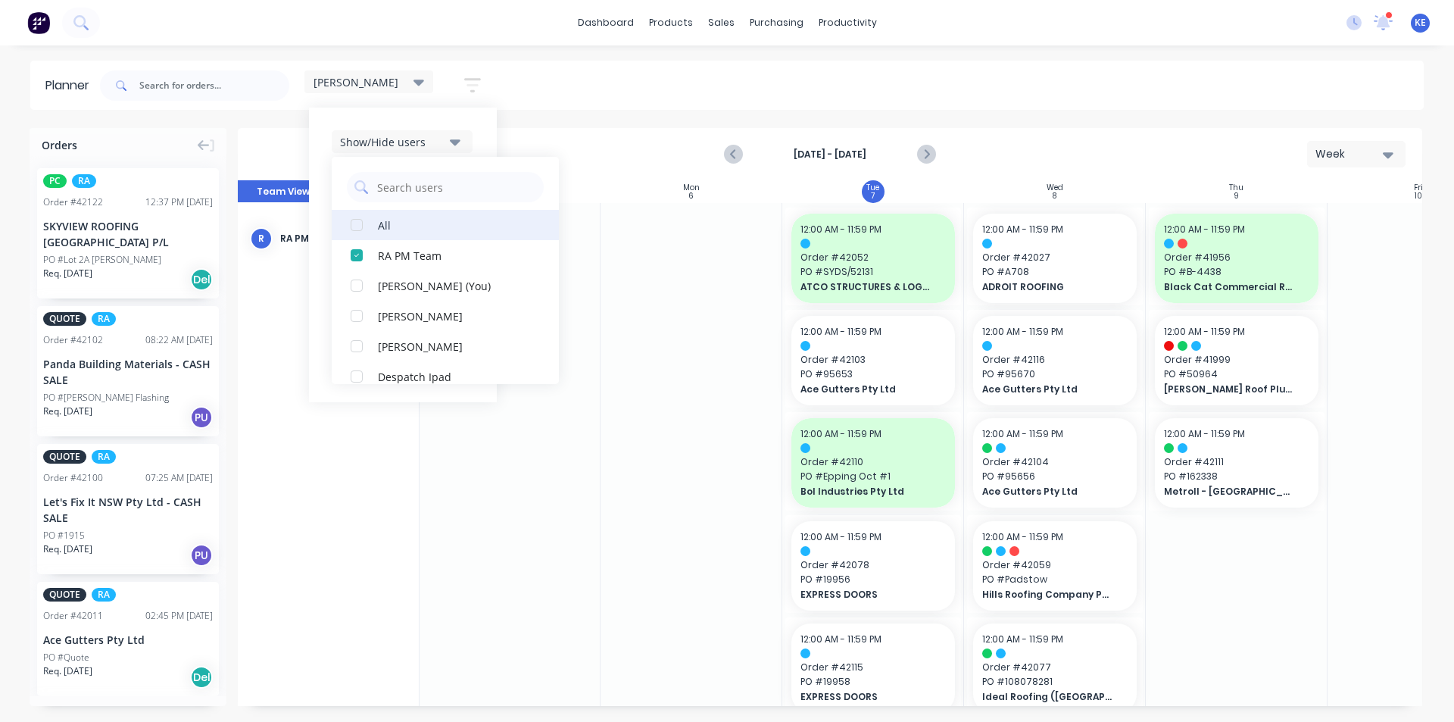
click at [409, 215] on button "All" at bounding box center [445, 225] width 227 height 30
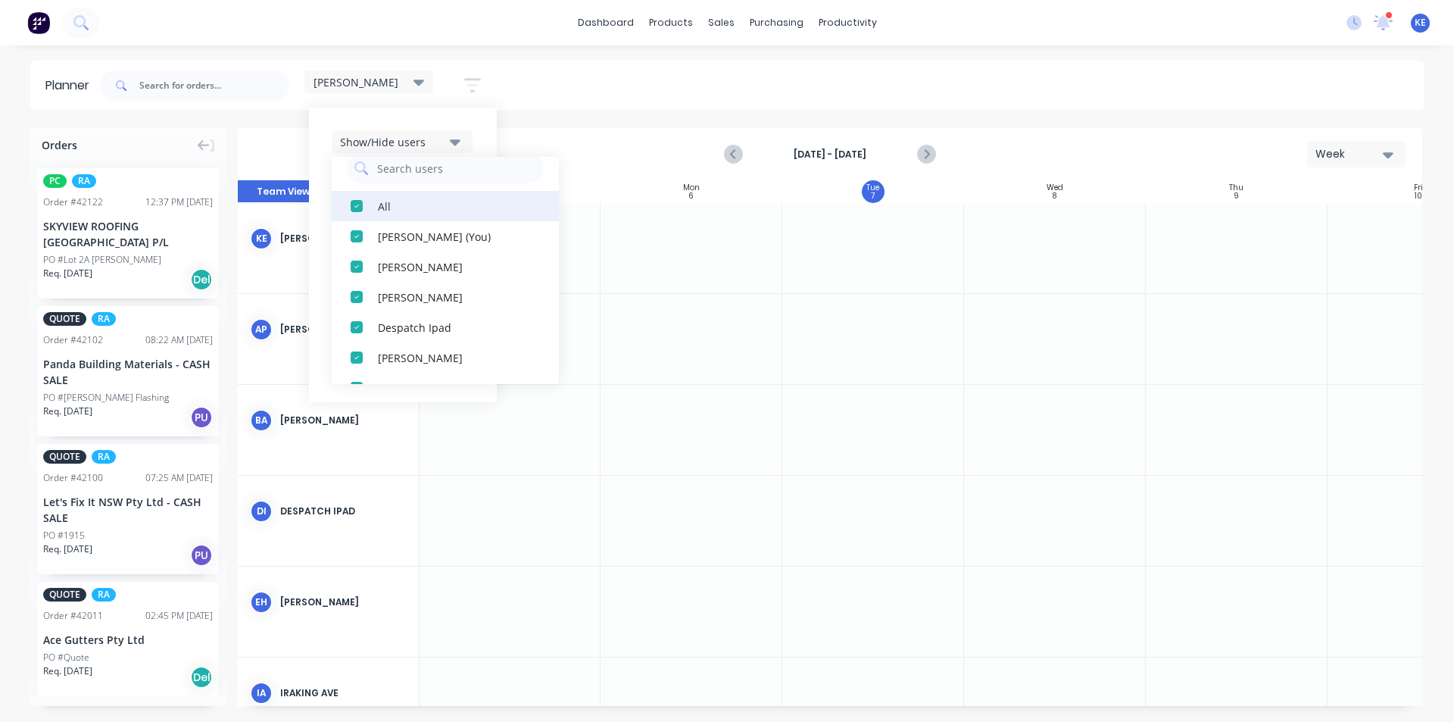
scroll to position [0, 0]
click at [395, 215] on button "All" at bounding box center [445, 225] width 227 height 30
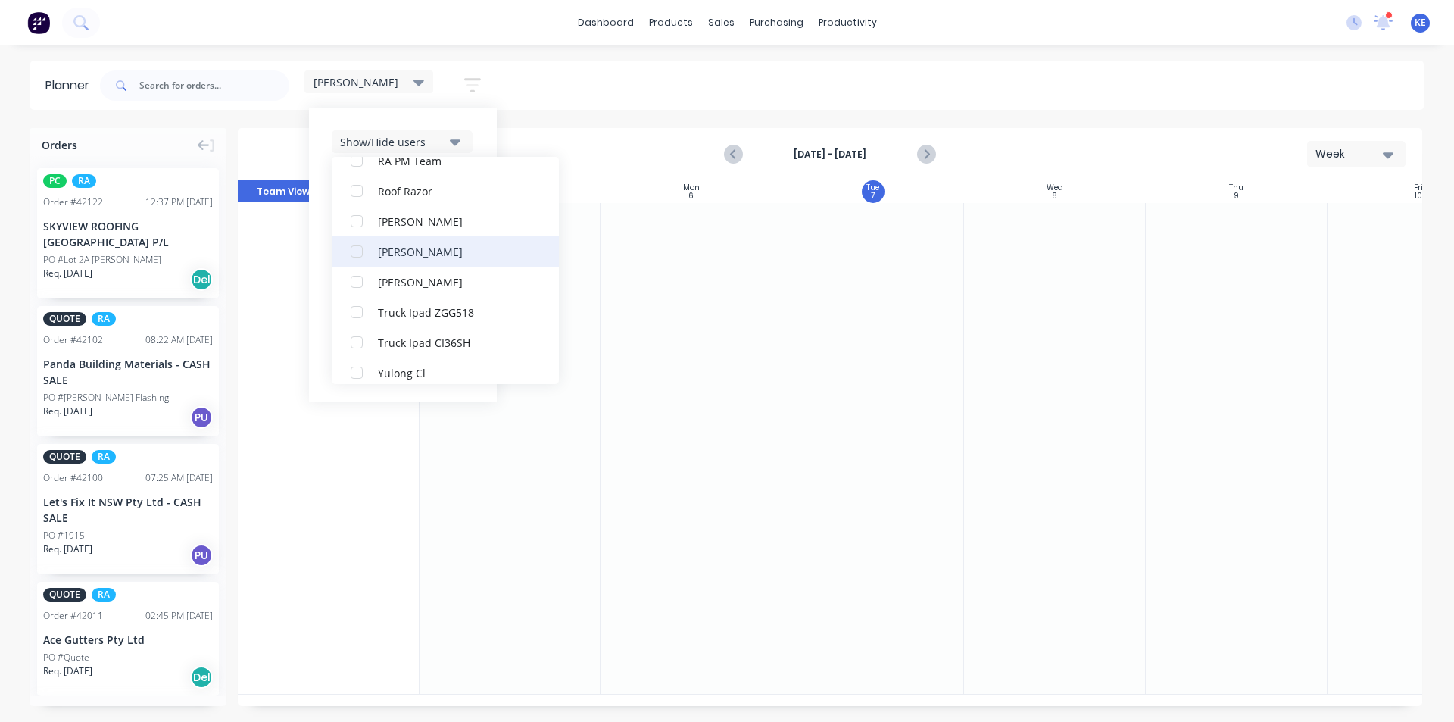
scroll to position [500, 0]
click at [429, 201] on div "[PERSON_NAME]" at bounding box center [453, 209] width 151 height 16
click at [493, 145] on div "Show/Hide users All [PERSON_NAME] [PERSON_NAME] (You) [PERSON_NAME] [PERSON_NAM…" at bounding box center [403, 255] width 188 height 295
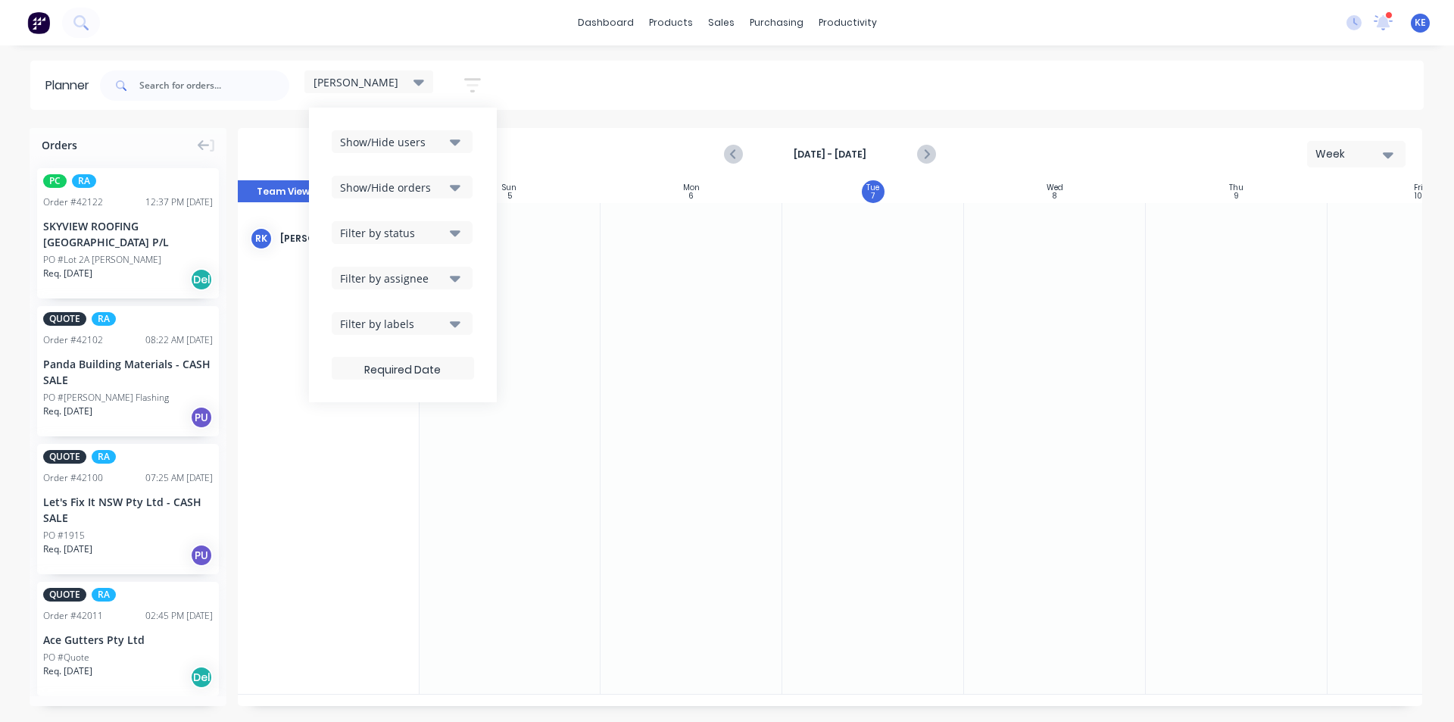
click at [454, 191] on icon "button" at bounding box center [455, 187] width 11 height 17
drag, startPoint x: 491, startPoint y: 137, endPoint x: 486, endPoint y: 175, distance: 38.2
click at [490, 141] on div "Show/Hide users Show/Hide orders All Scheduled Unscheduled Filter by status Fil…" at bounding box center [403, 255] width 188 height 295
click at [463, 320] on button "Filter by labels" at bounding box center [402, 323] width 141 height 23
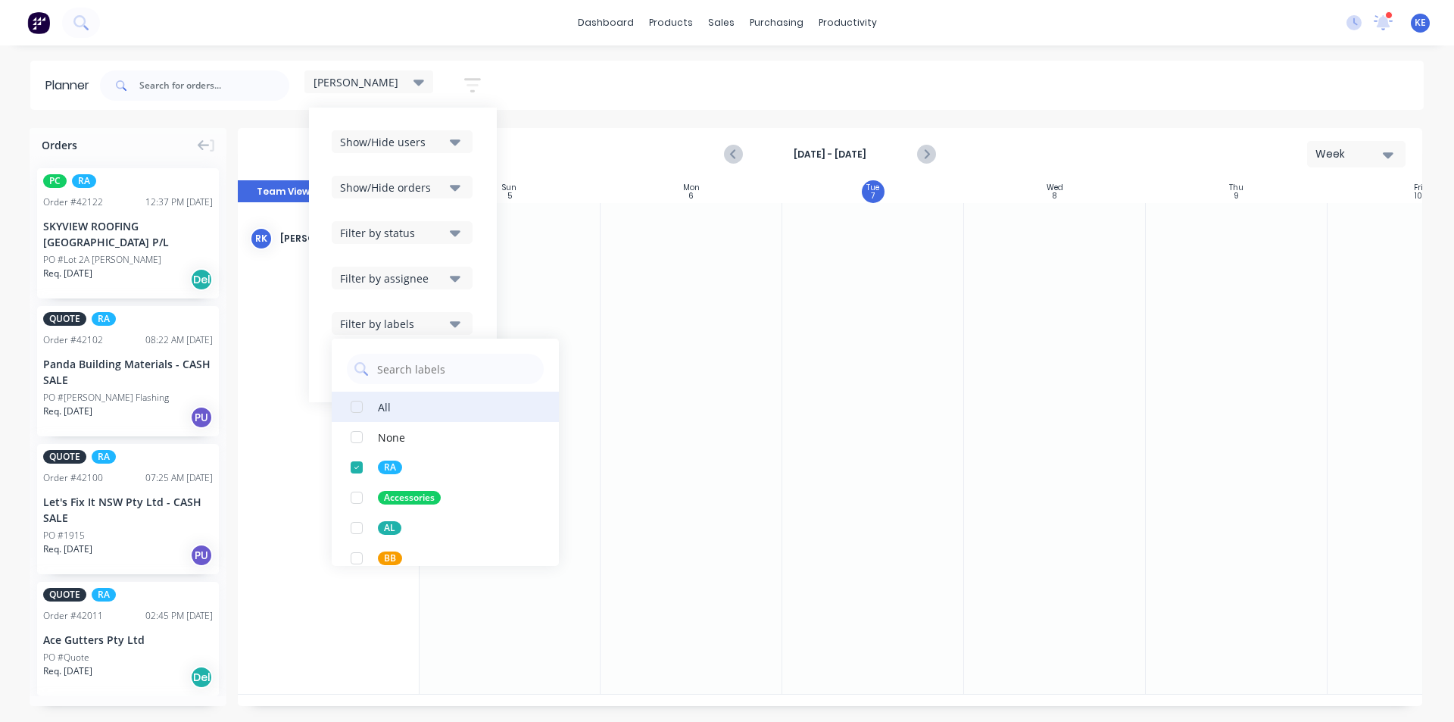
click at [405, 409] on button "All" at bounding box center [445, 407] width 227 height 30
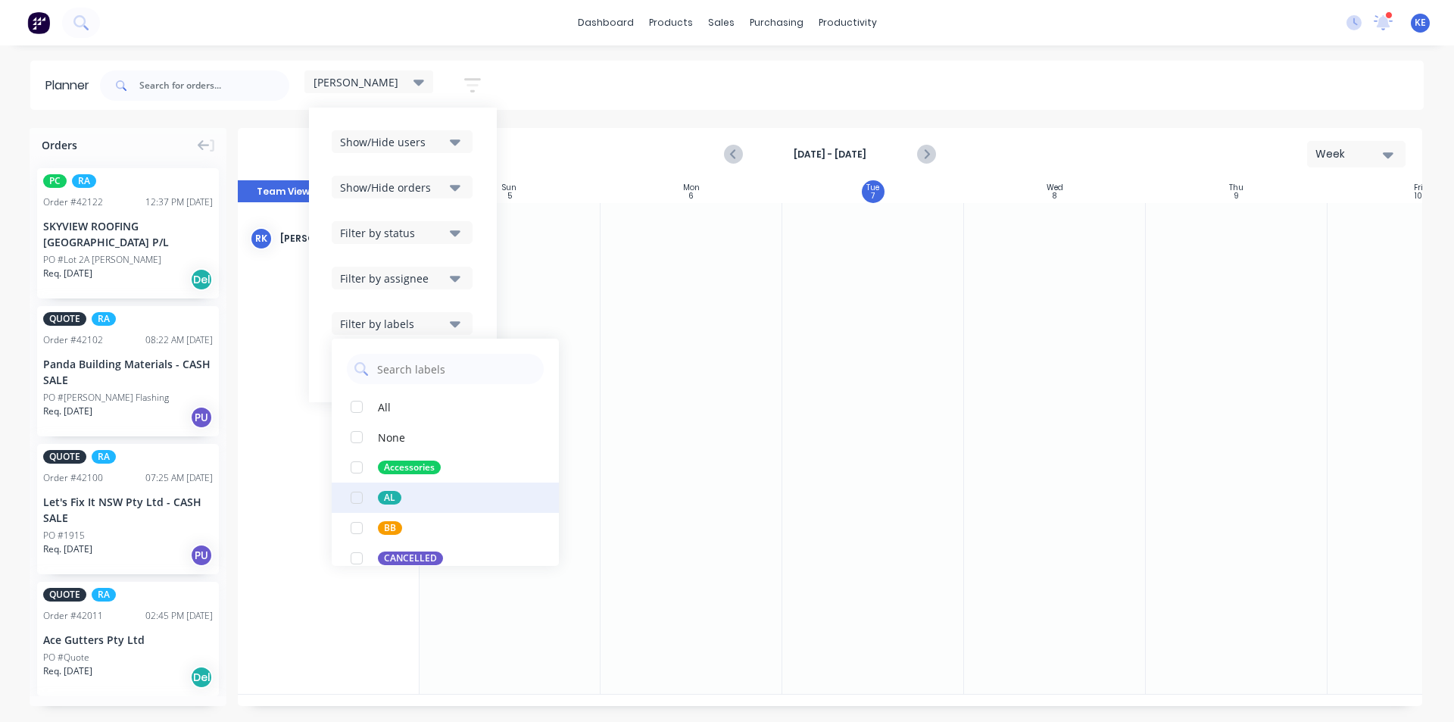
click at [402, 486] on button "AL" at bounding box center [445, 498] width 227 height 30
click at [1116, 267] on div at bounding box center [1055, 448] width 182 height 491
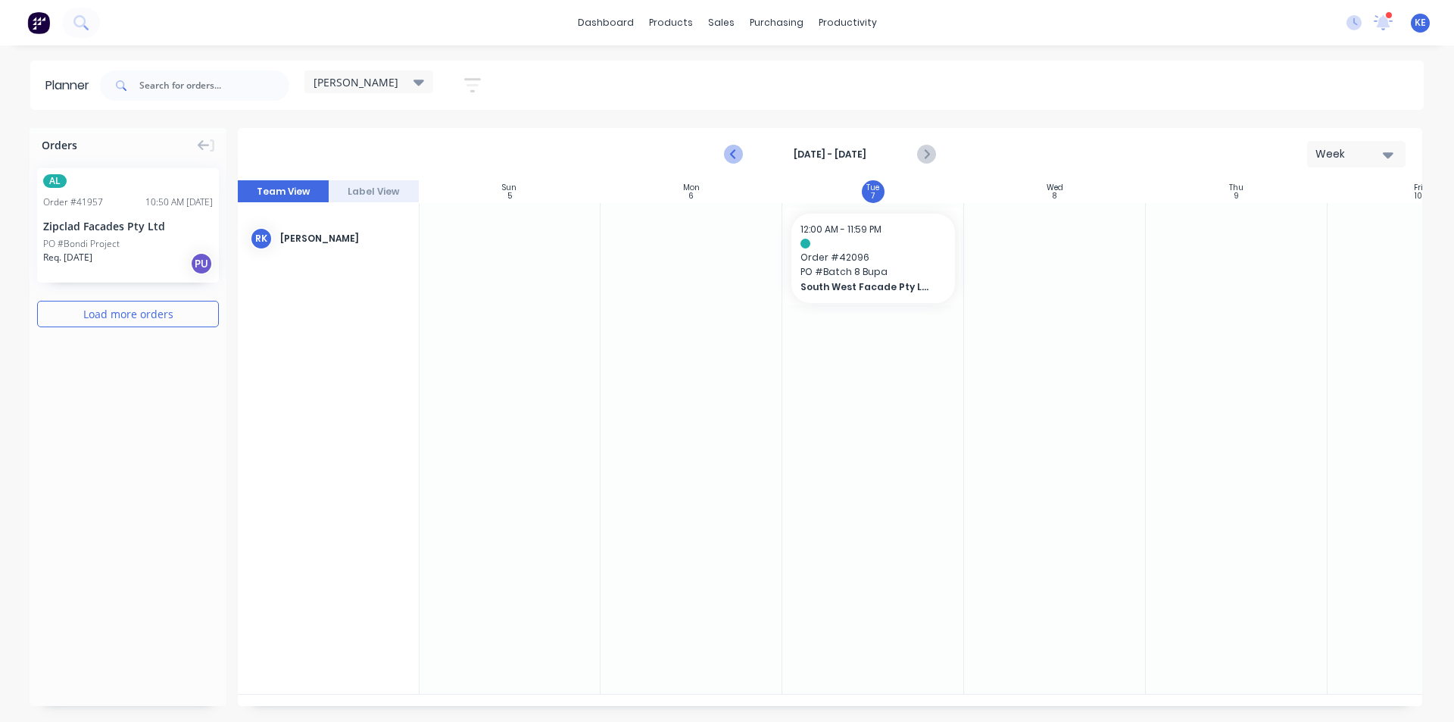
click at [737, 161] on icon "Previous page" at bounding box center [734, 154] width 18 height 18
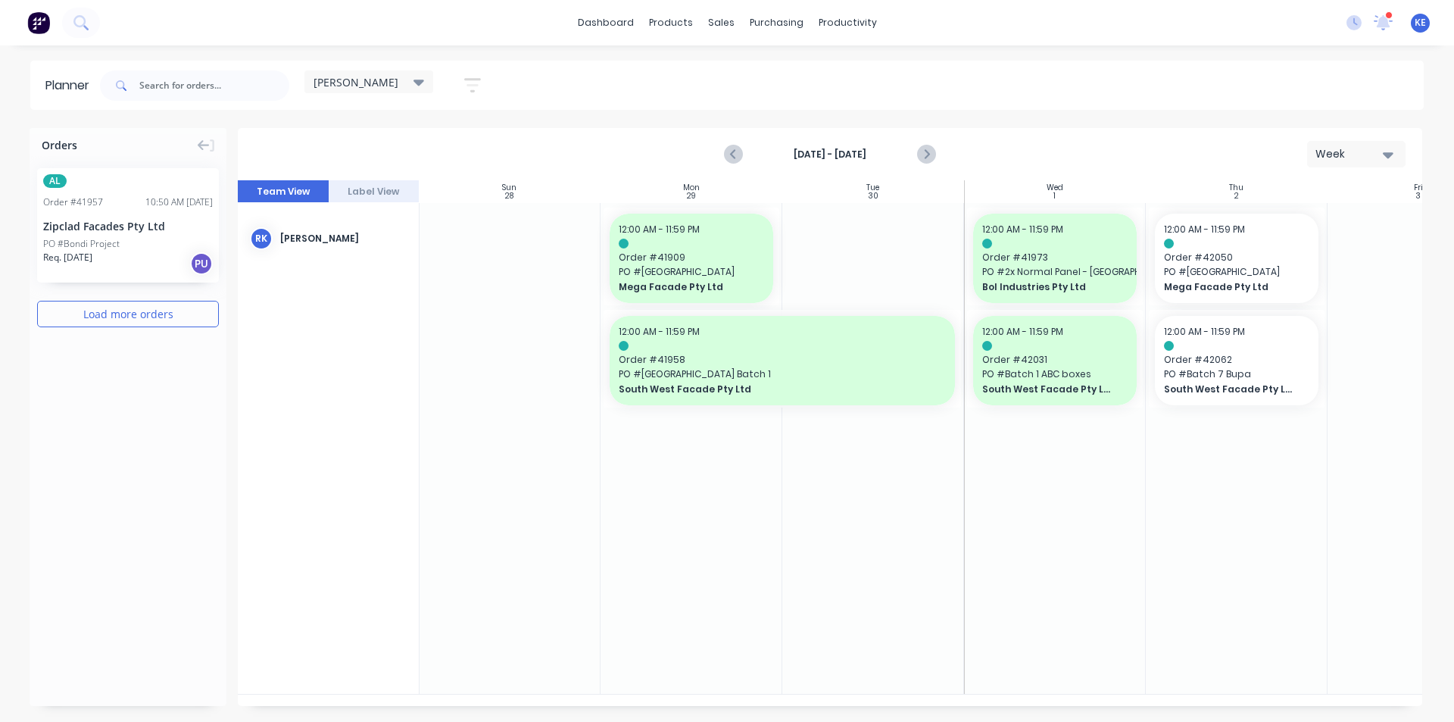
drag, startPoint x: 1285, startPoint y: 580, endPoint x: 1286, endPoint y: 548, distance: 32.6
click at [1286, 564] on div at bounding box center [1237, 448] width 182 height 491
click at [1307, 498] on div "Mark as done" at bounding box center [1334, 501] width 162 height 31
click at [918, 141] on button "Next page" at bounding box center [925, 154] width 30 height 30
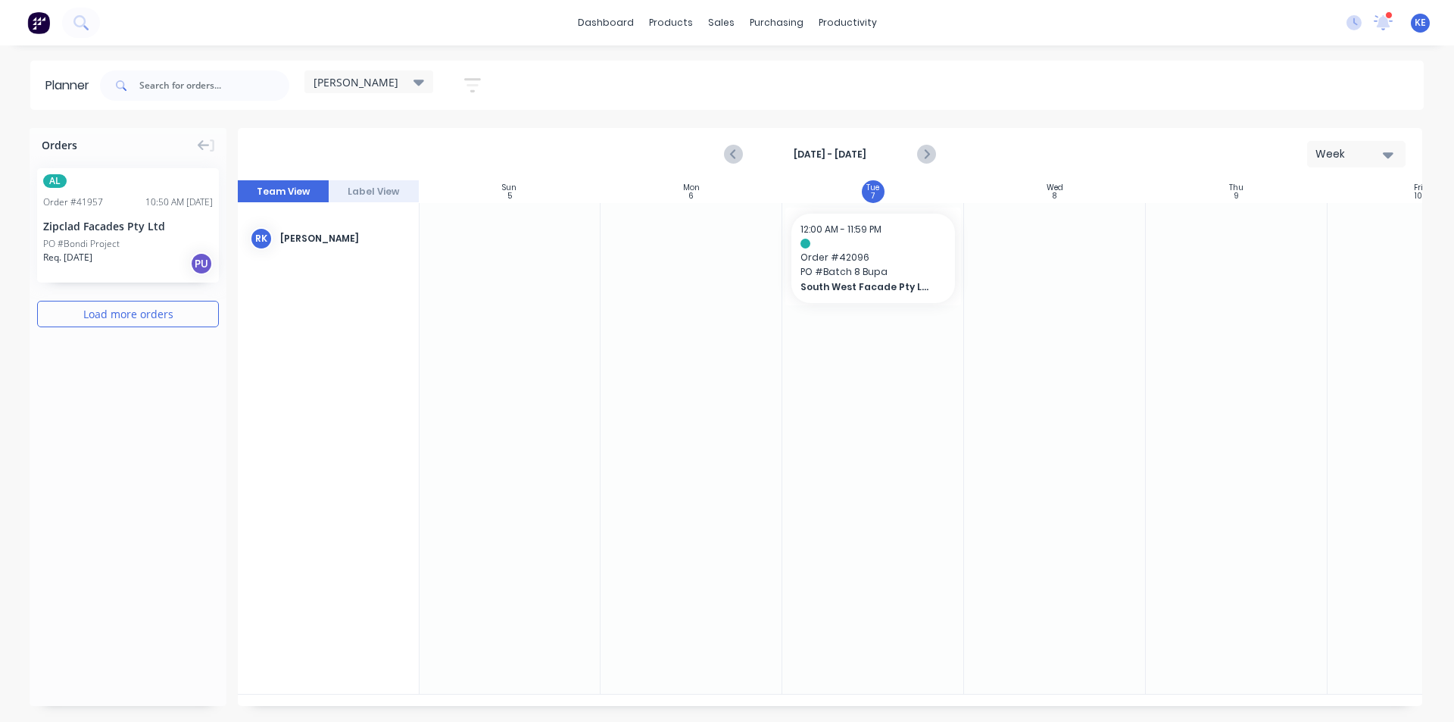
click at [639, 301] on div at bounding box center [692, 448] width 182 height 491
click at [726, 359] on div at bounding box center [692, 448] width 182 height 491
click at [622, 329] on div at bounding box center [692, 448] width 182 height 491
click at [595, 331] on div at bounding box center [510, 448] width 182 height 491
drag, startPoint x: 899, startPoint y: 270, endPoint x: 893, endPoint y: 280, distance: 10.9
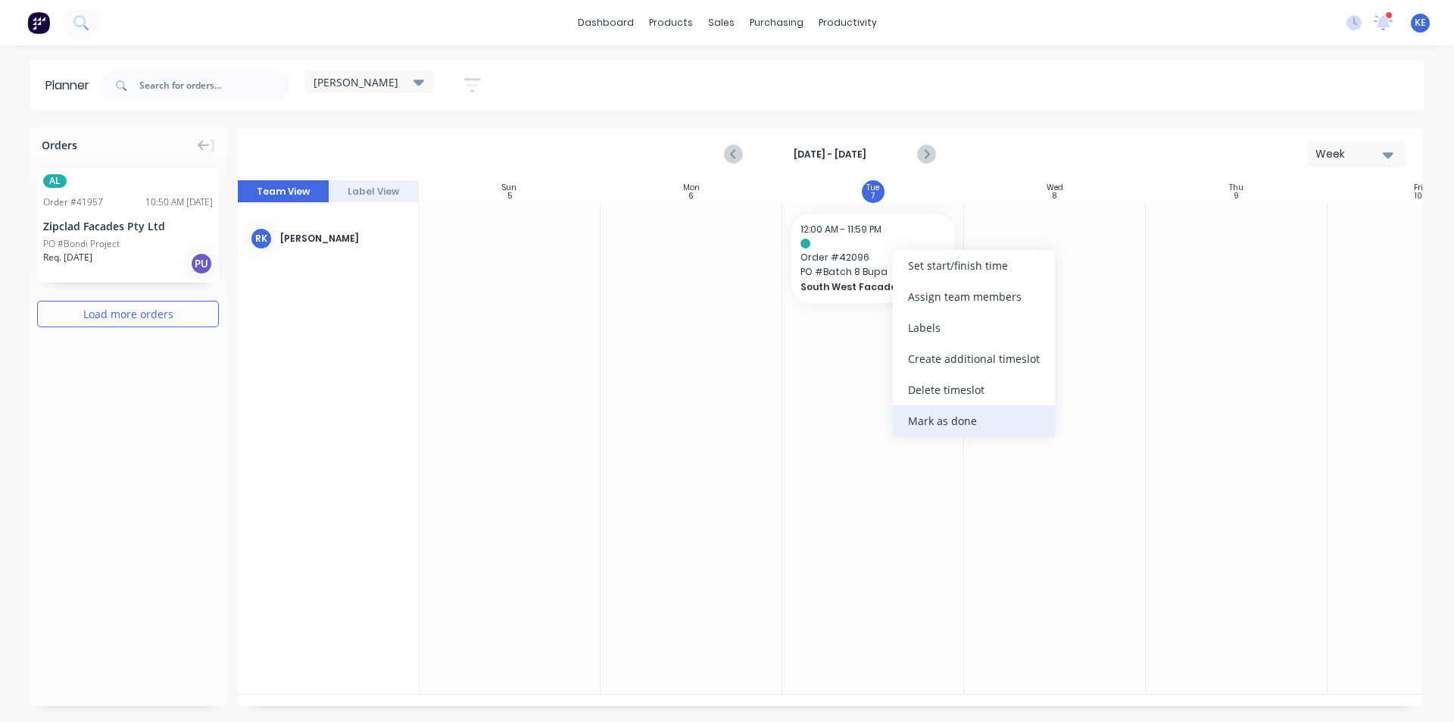
click at [923, 418] on div "Mark as done" at bounding box center [974, 420] width 162 height 31
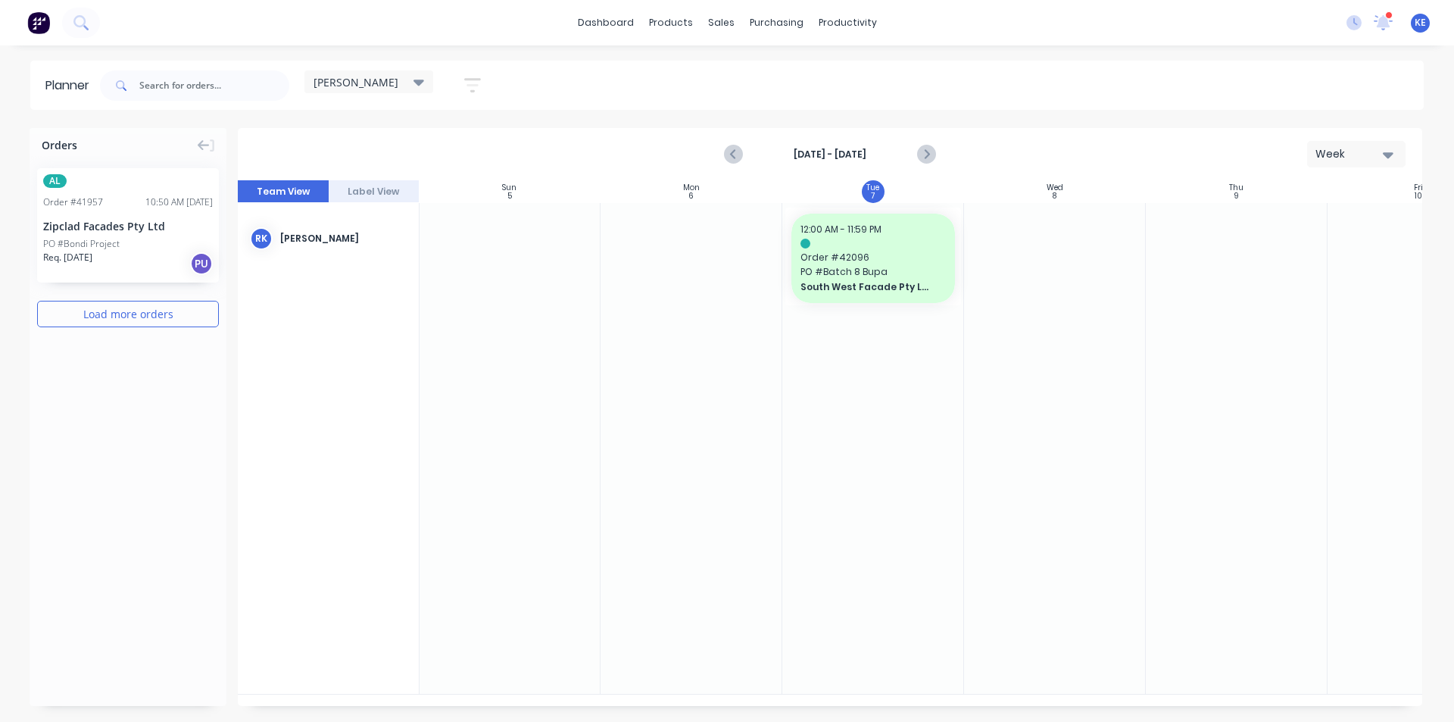
drag, startPoint x: 1116, startPoint y: 591, endPoint x: 1088, endPoint y: 638, distance: 54.7
click at [1116, 592] on div at bounding box center [1055, 448] width 182 height 491
